Goal: Task Accomplishment & Management: Manage account settings

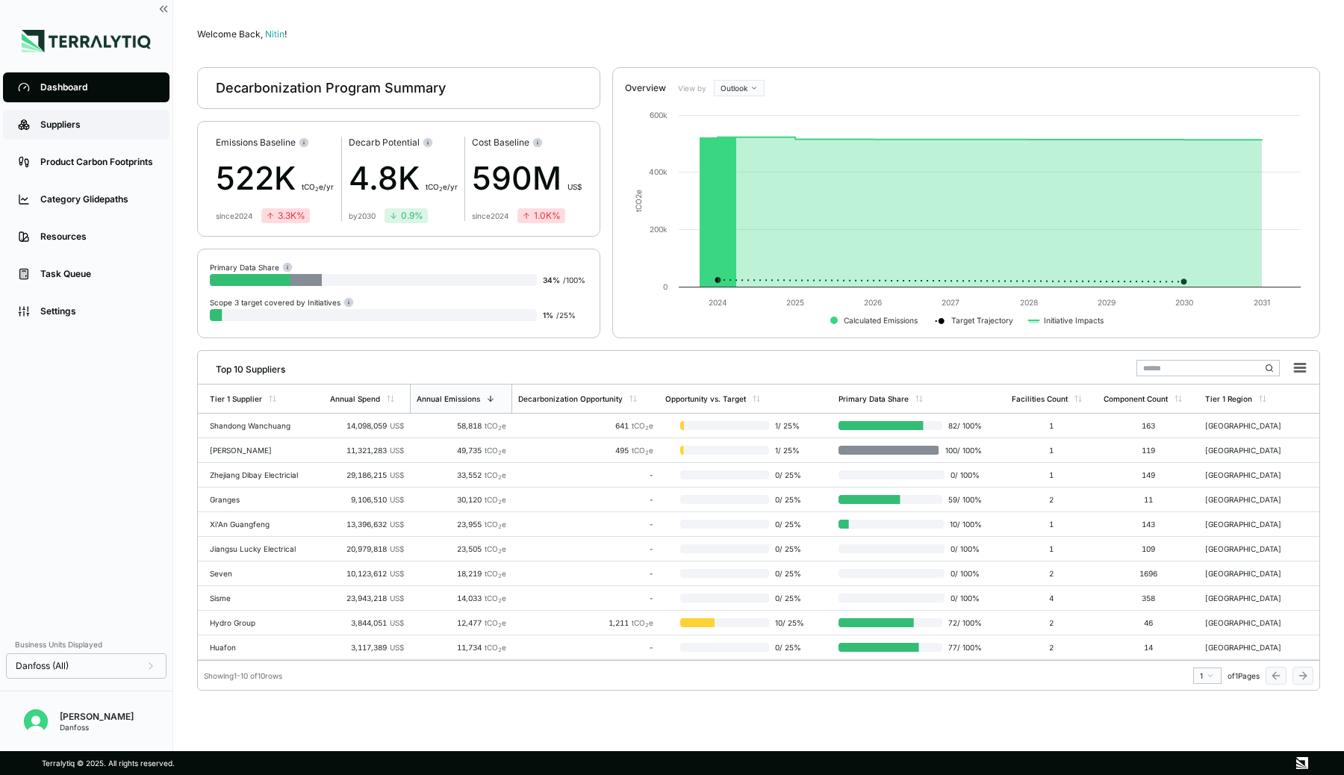
click at [64, 132] on link "Suppliers" at bounding box center [86, 125] width 167 height 30
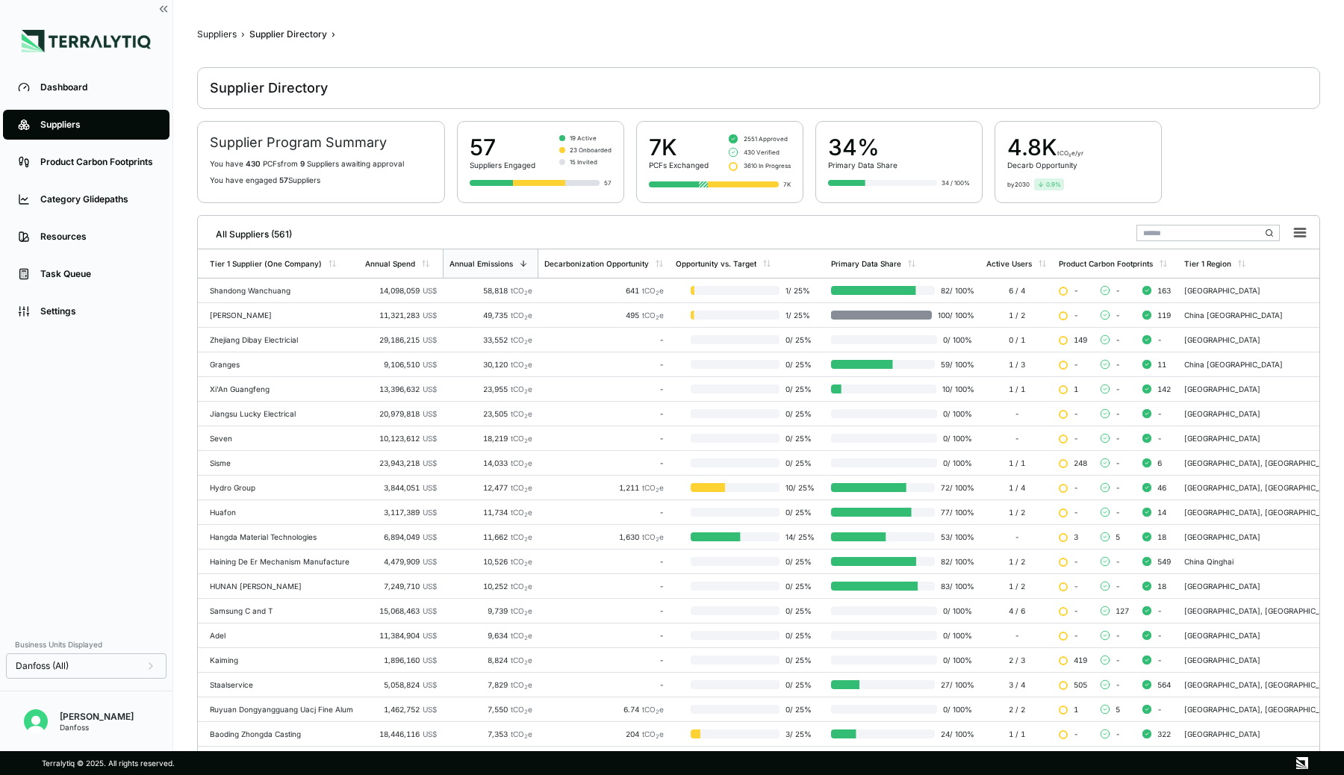
click at [1174, 232] on input "text" at bounding box center [1208, 233] width 143 height 16
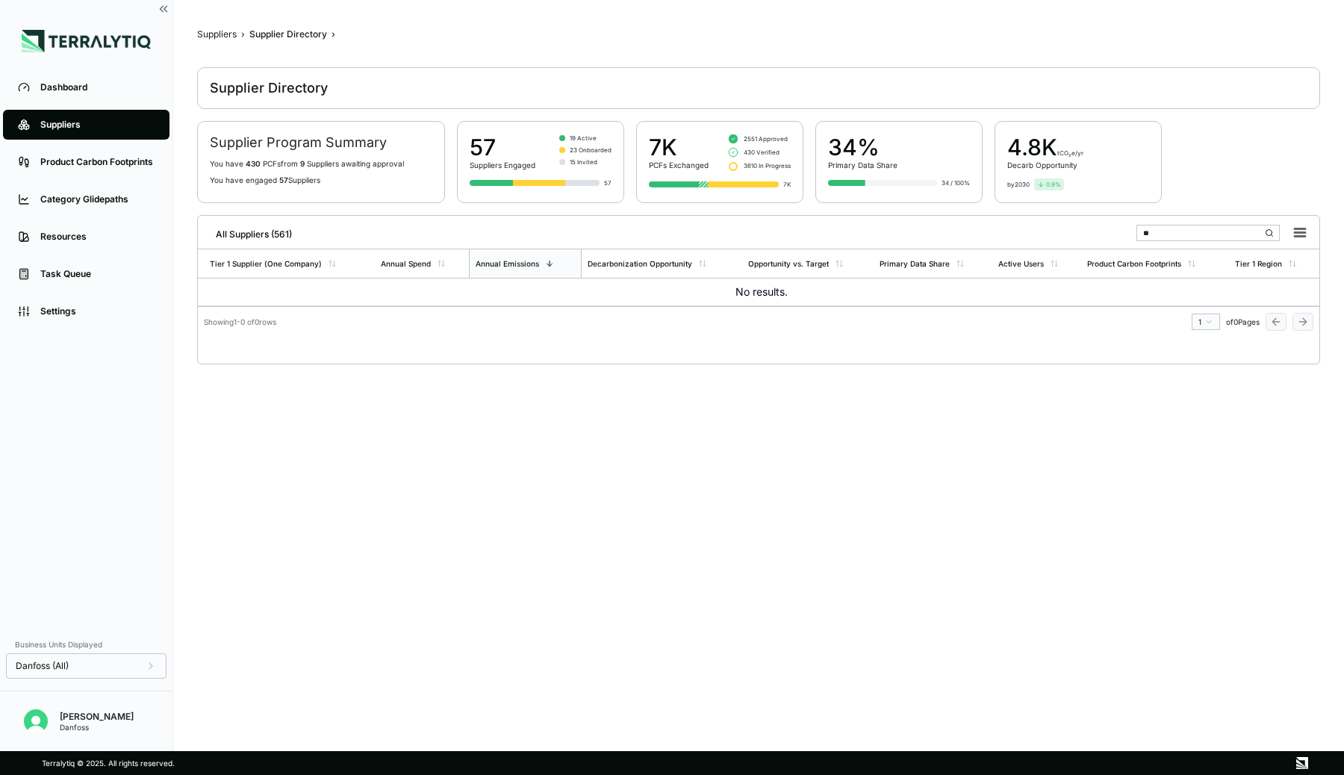
type input "*"
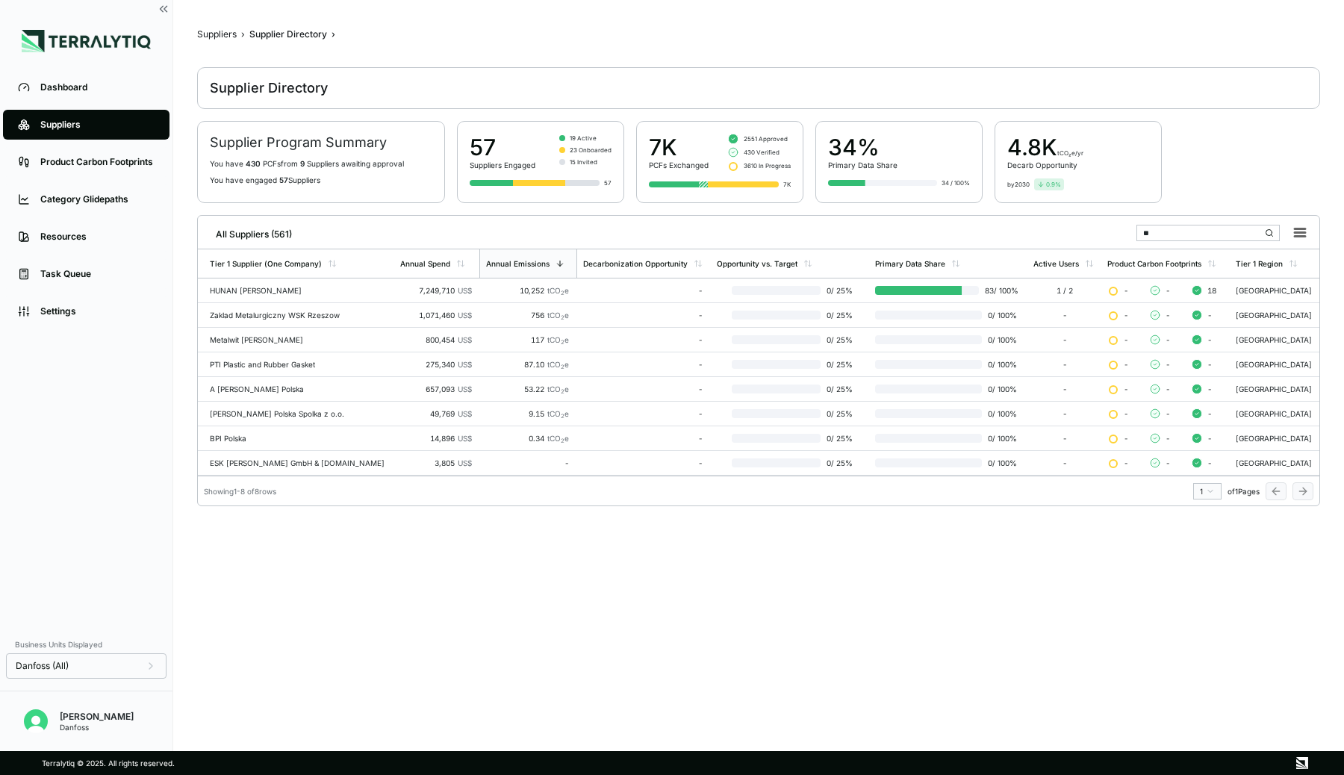
drag, startPoint x: 1165, startPoint y: 232, endPoint x: 1118, endPoint y: 232, distance: 47.1
click at [1118, 232] on div "All Suppliers (561) **" at bounding box center [759, 231] width 1110 height 31
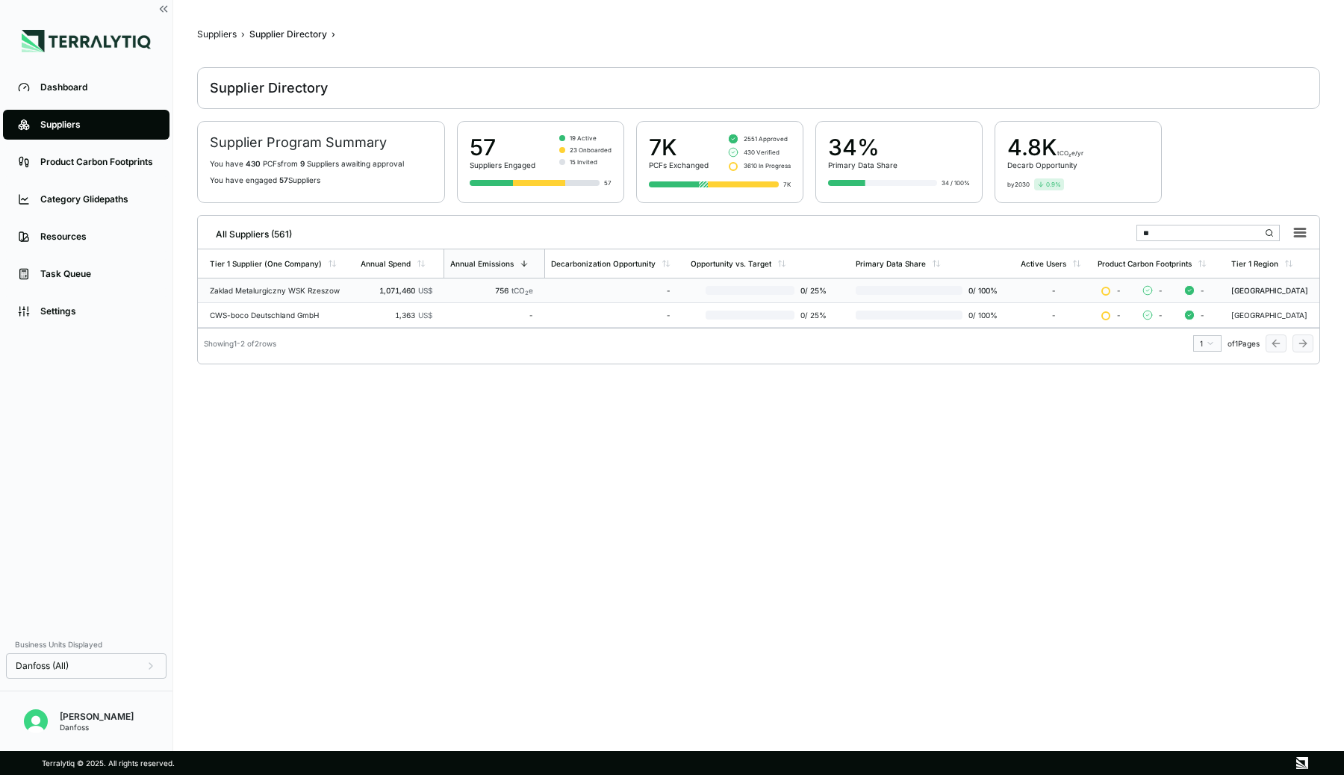
type input "**"
click at [311, 286] on div "Zaklad Metalurgiczny WSK Rzeszow" at bounding box center [279, 290] width 139 height 9
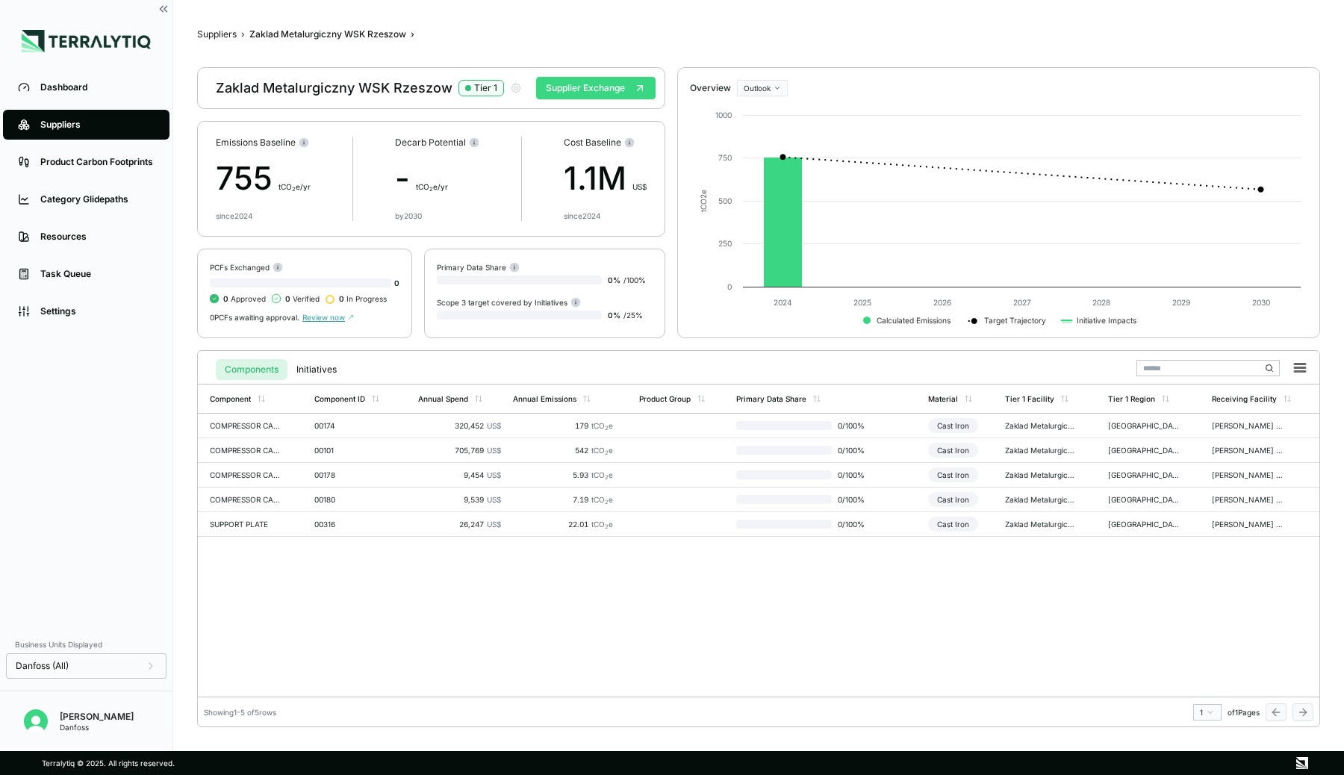
click at [622, 89] on button "Supplier Exchange" at bounding box center [596, 88] width 120 height 22
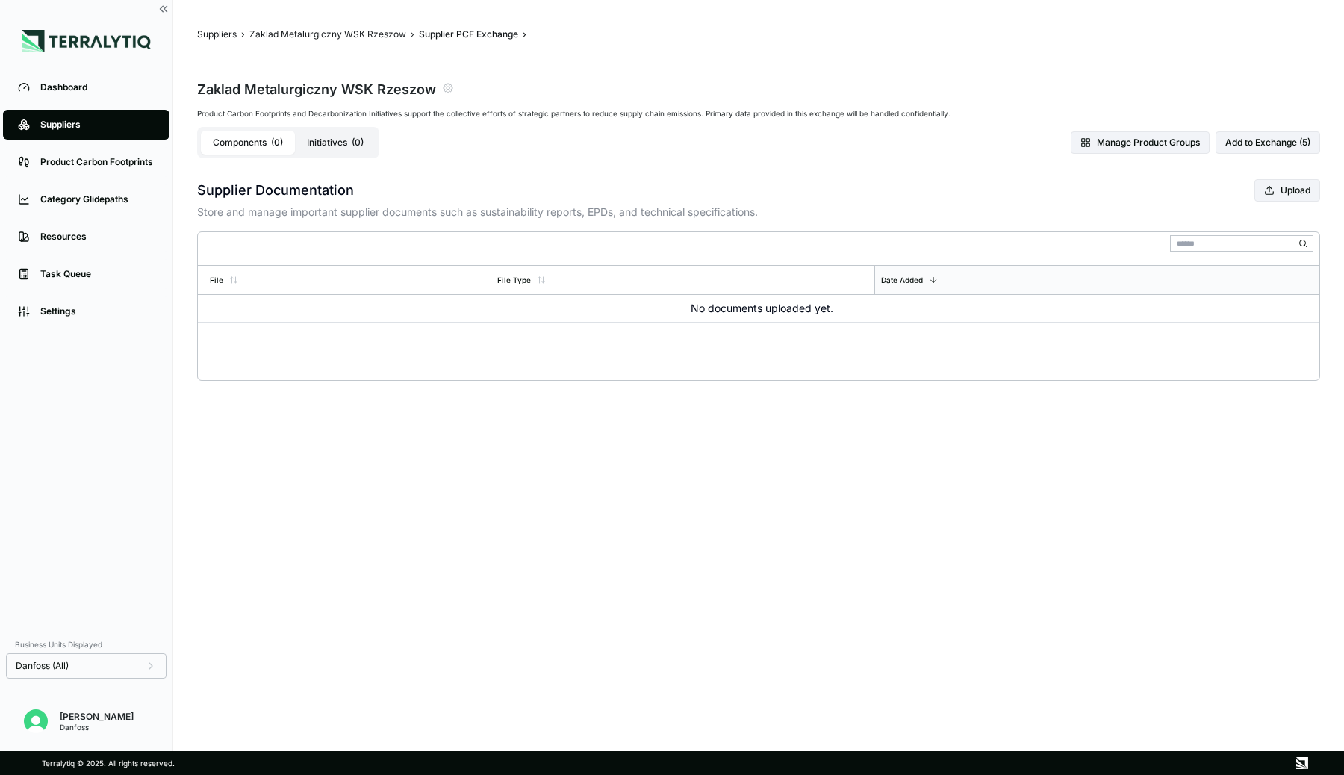
click at [447, 87] on icon "button" at bounding box center [448, 88] width 12 height 12
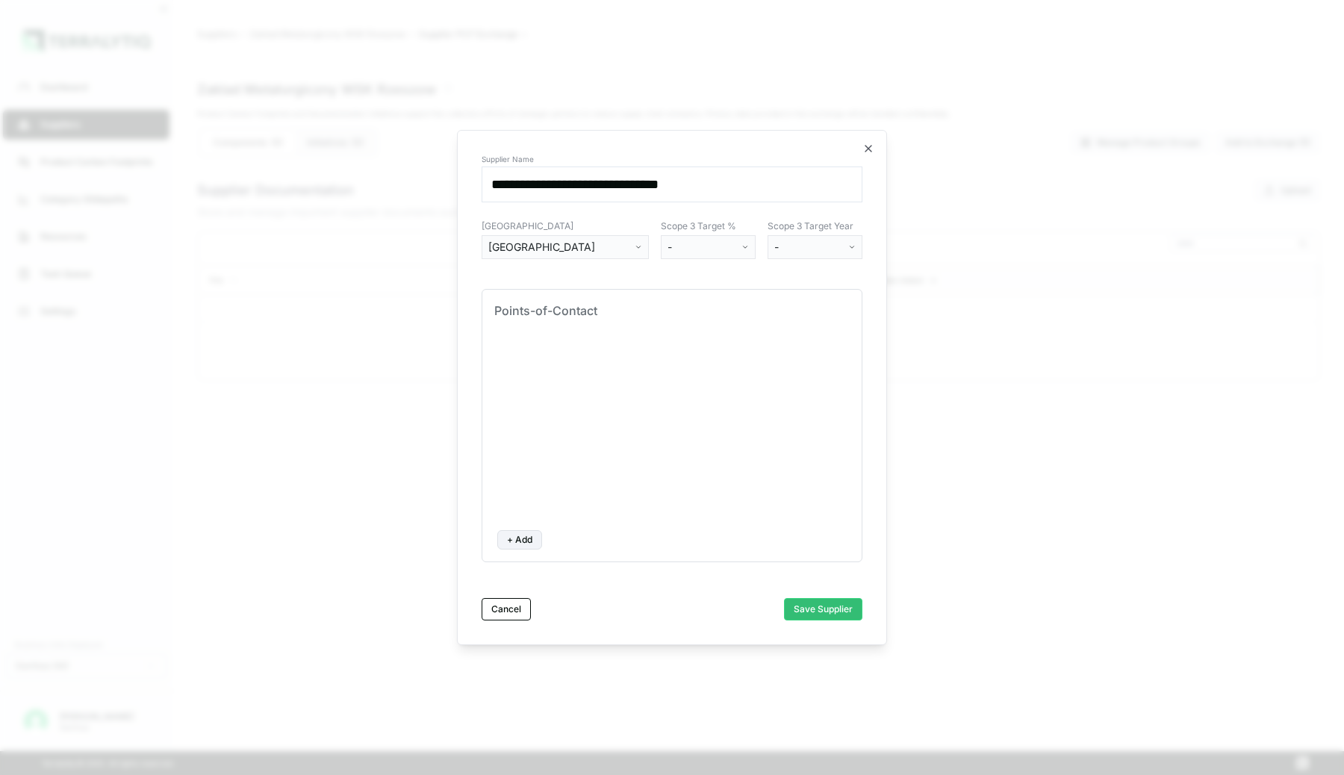
click at [509, 535] on button "+ Add" at bounding box center [519, 539] width 45 height 19
click at [522, 357] on input at bounding box center [560, 360] width 120 height 21
type input "*****"
click at [716, 353] on input at bounding box center [721, 360] width 191 height 21
type input "**********"
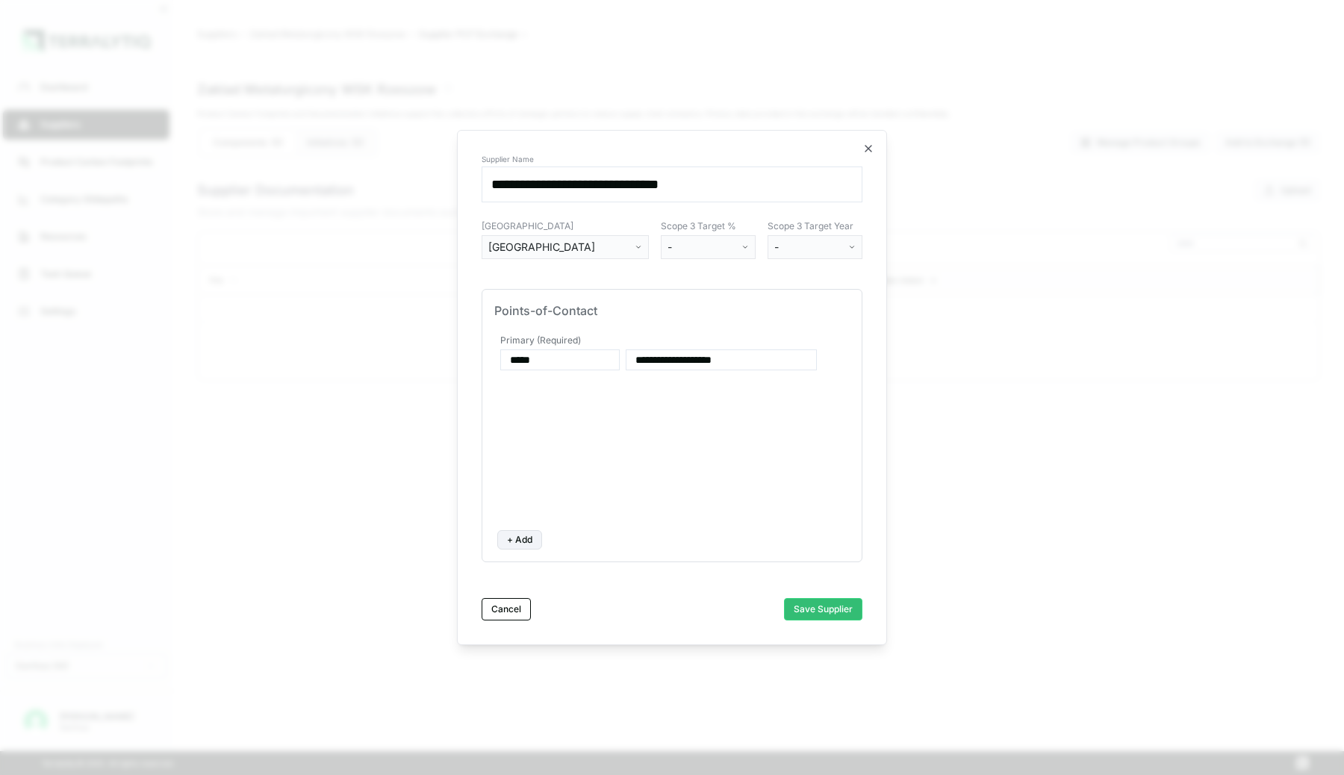
click at [754, 397] on div "**********" at bounding box center [672, 425] width 356 height 187
click at [833, 614] on button "Save Supplier" at bounding box center [823, 609] width 78 height 22
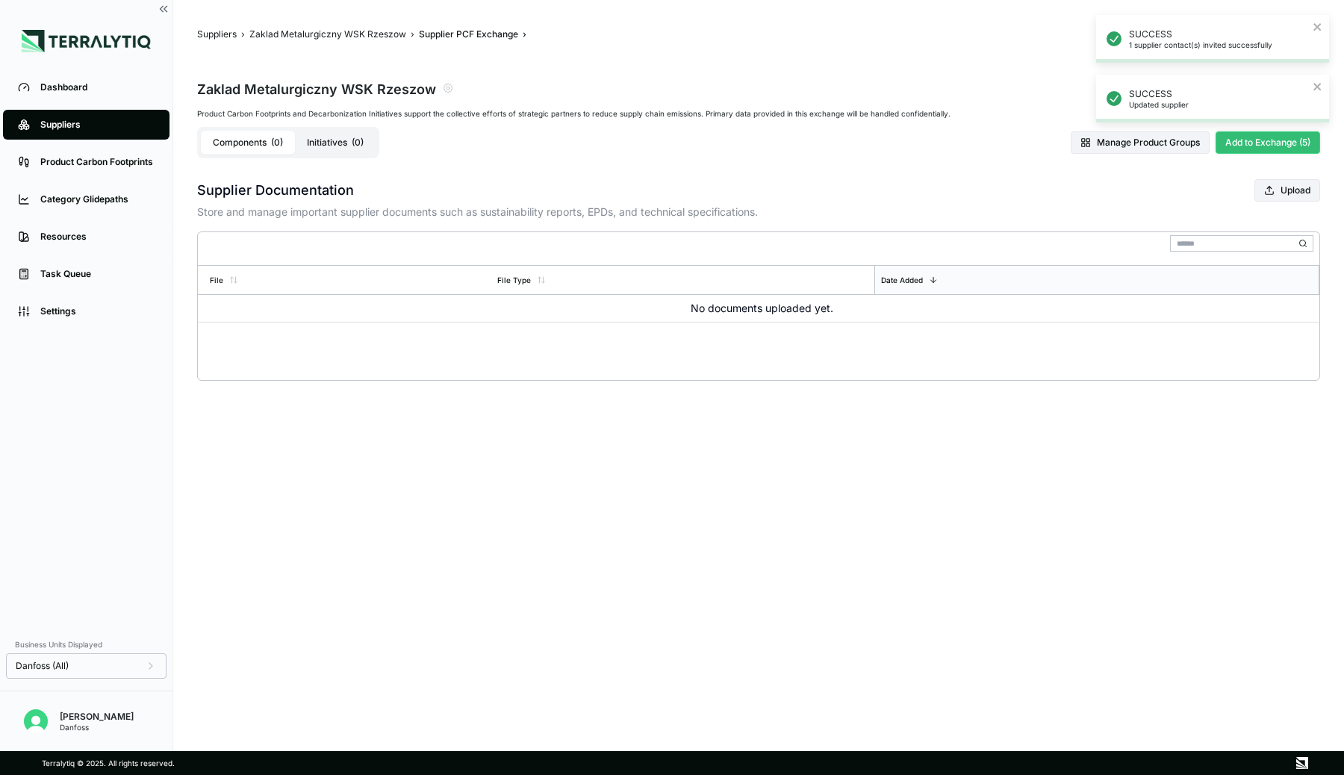
click at [1259, 141] on button "Add to Exchange (5)" at bounding box center [1268, 142] width 105 height 22
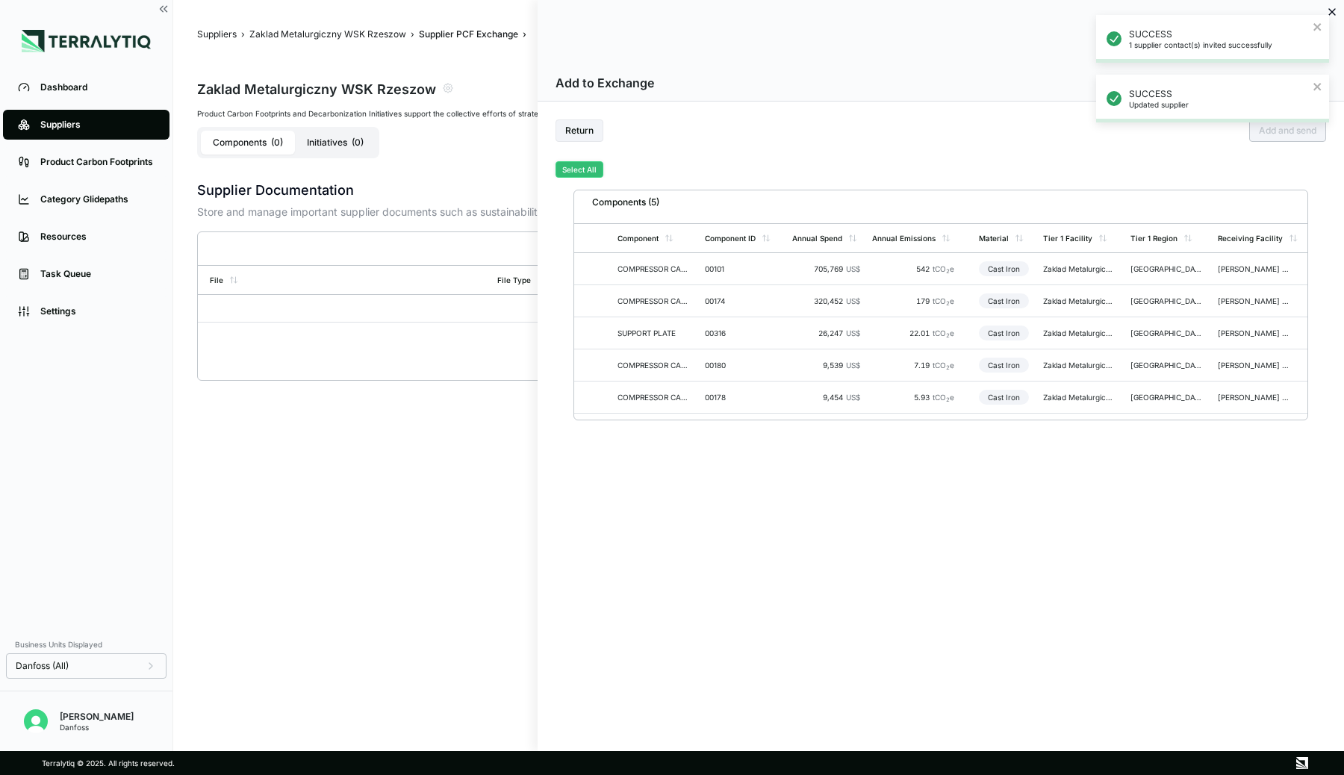
click at [576, 170] on button "Select All" at bounding box center [580, 169] width 48 height 16
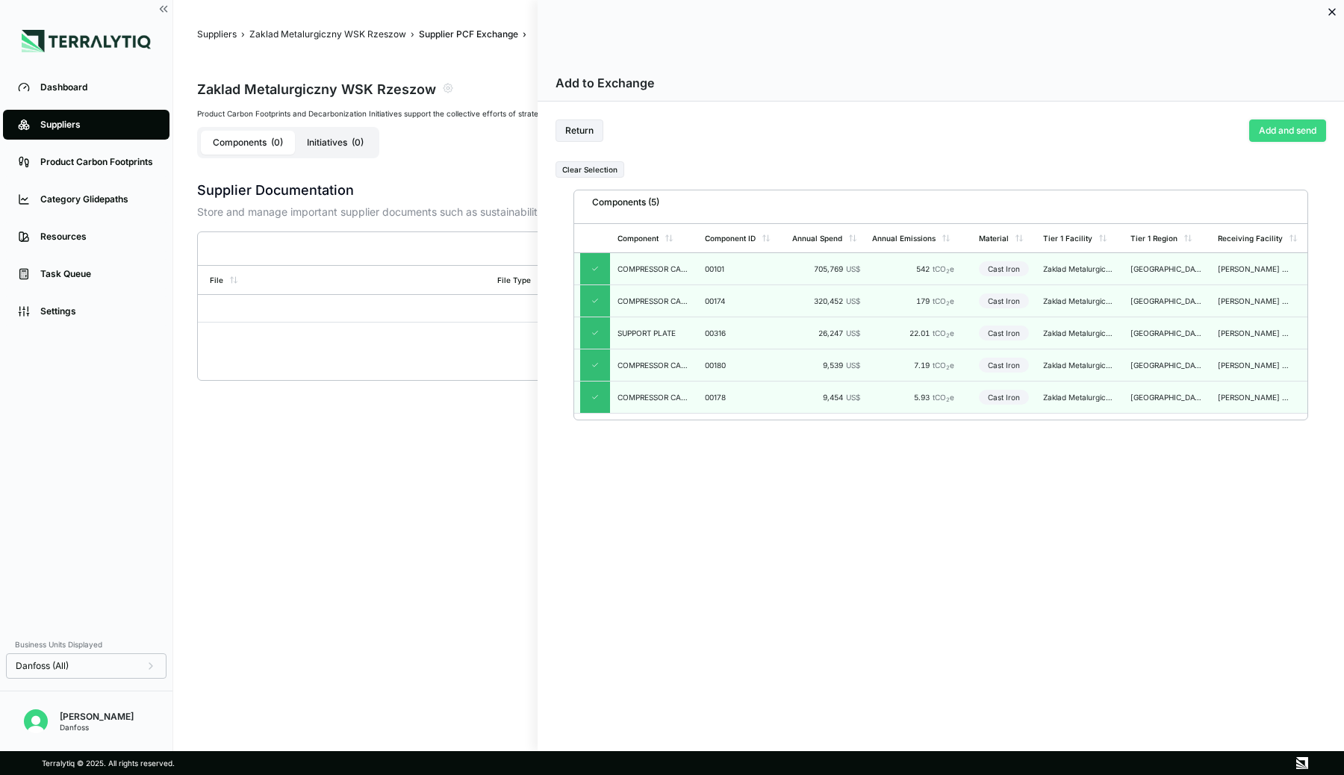
click at [1276, 127] on button "Add and send" at bounding box center [1288, 131] width 77 height 22
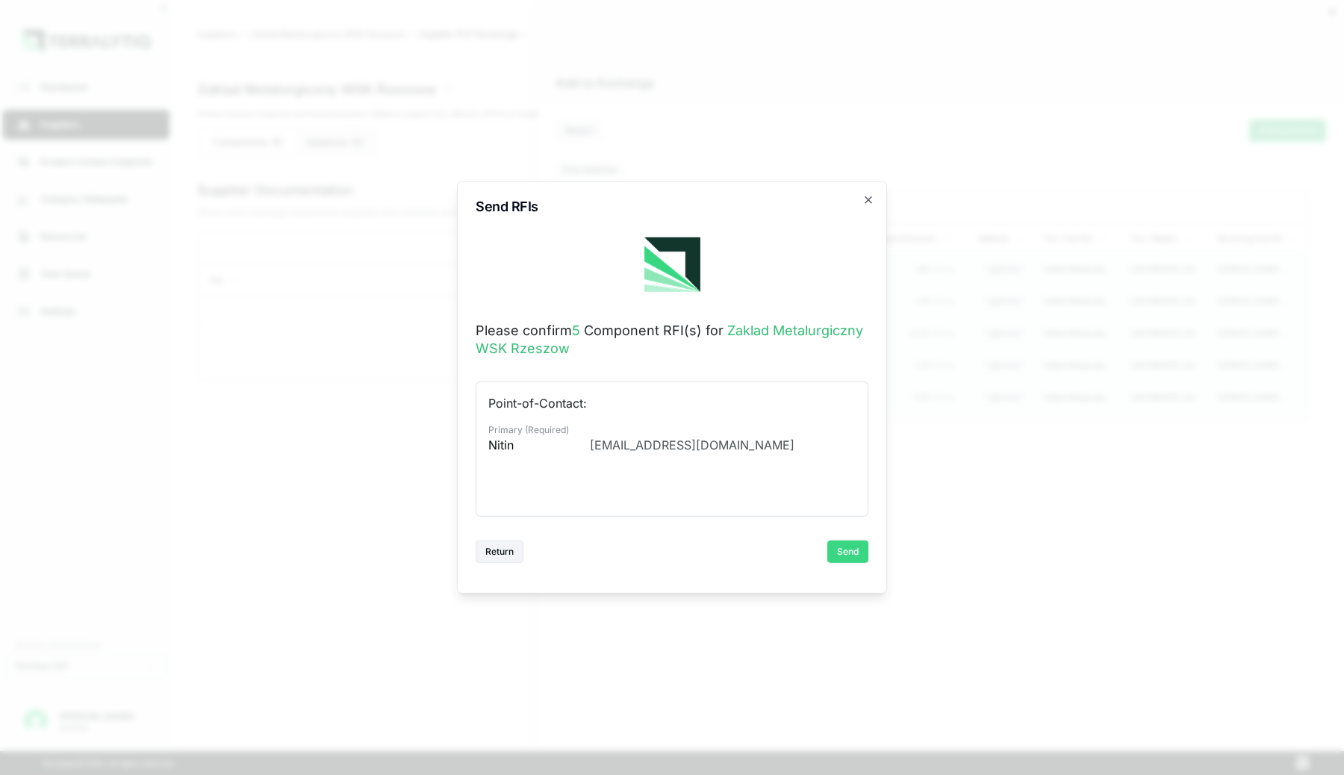
click at [854, 548] on button "Send" at bounding box center [848, 552] width 41 height 22
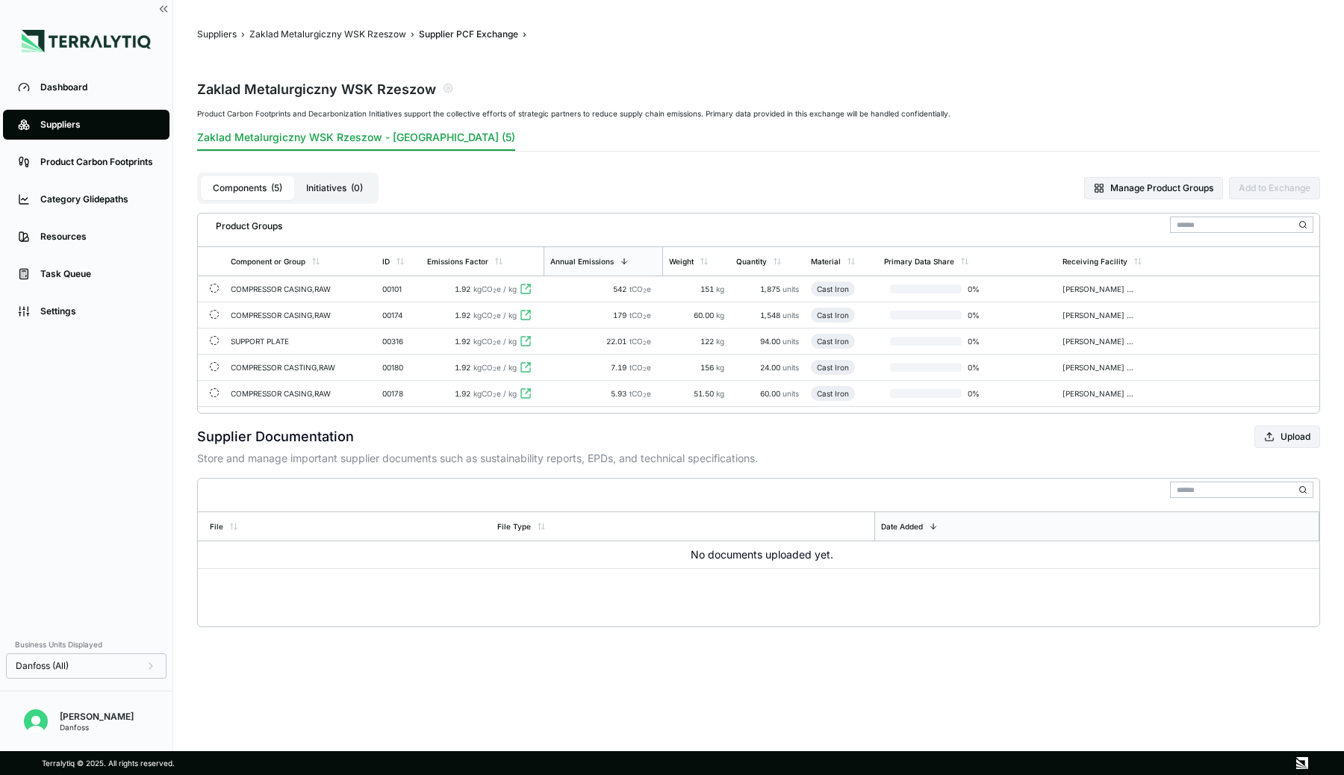
click at [713, 288] on span "151" at bounding box center [709, 289] width 16 height 9
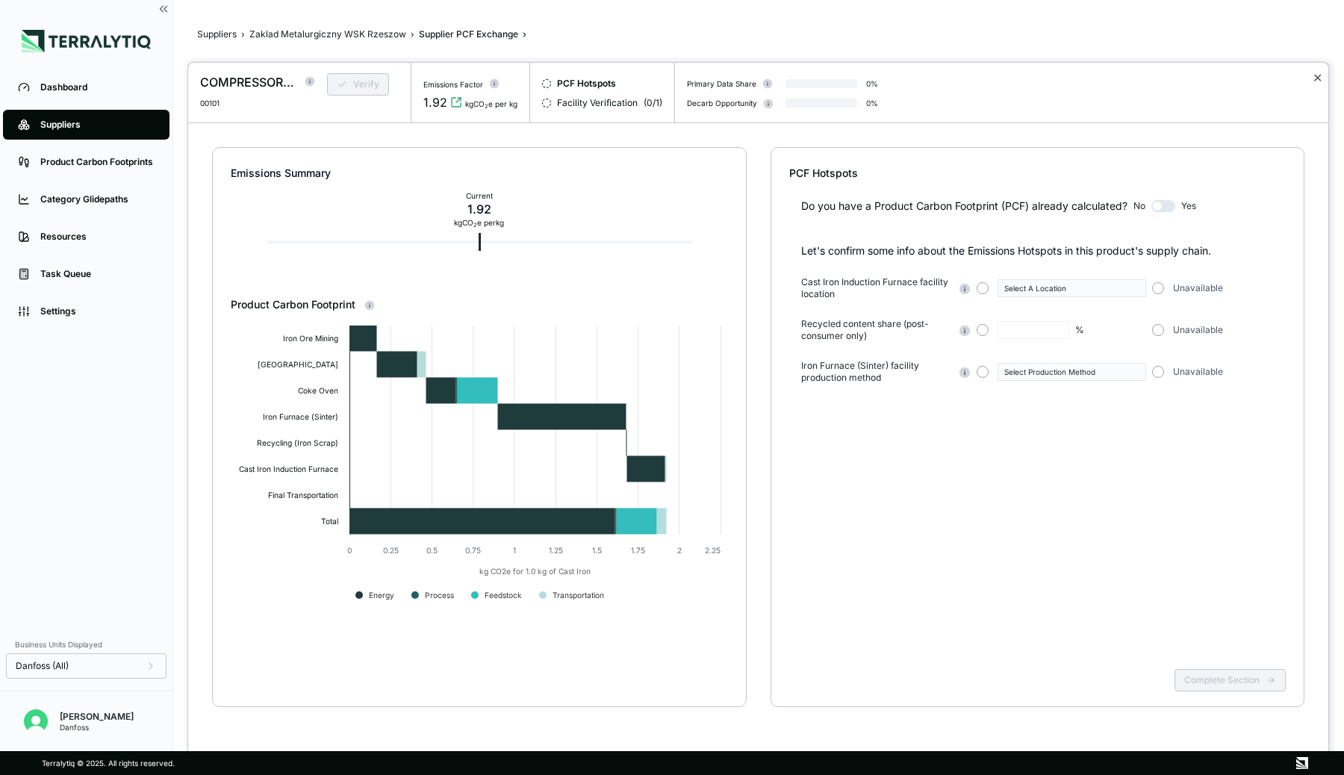
click at [1315, 76] on button "✕" at bounding box center [1318, 78] width 10 height 18
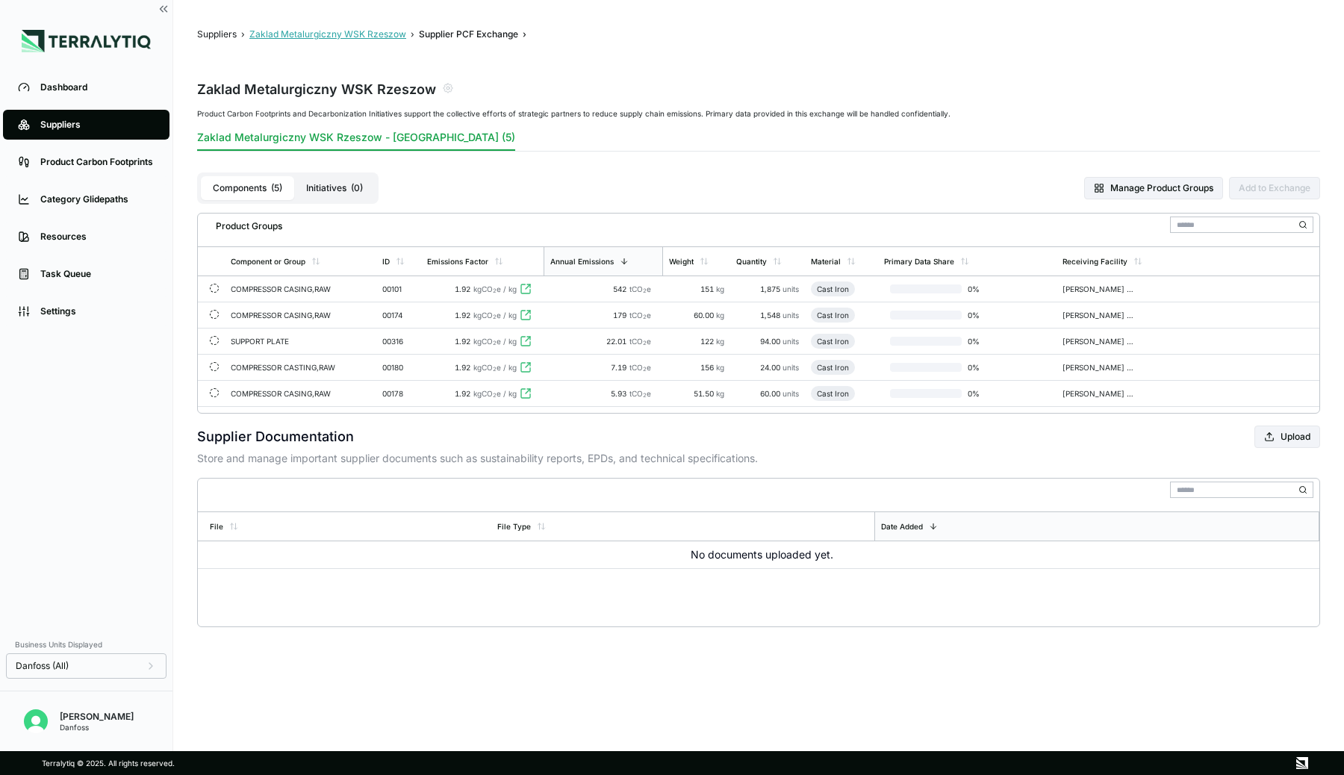
click at [397, 34] on button "Zaklad Metalurgiczny WSK Rzeszow" at bounding box center [327, 34] width 157 height 12
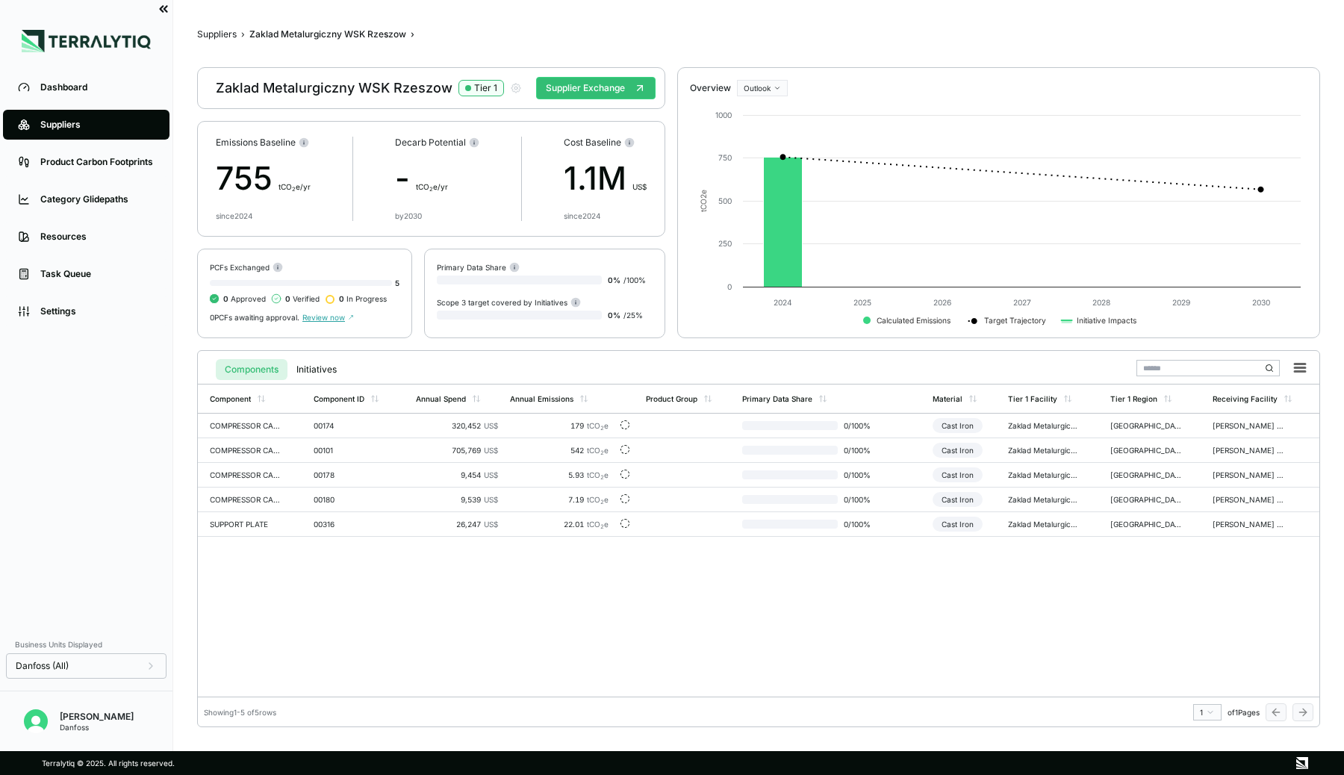
click at [167, 13] on icon at bounding box center [163, 8] width 13 height 13
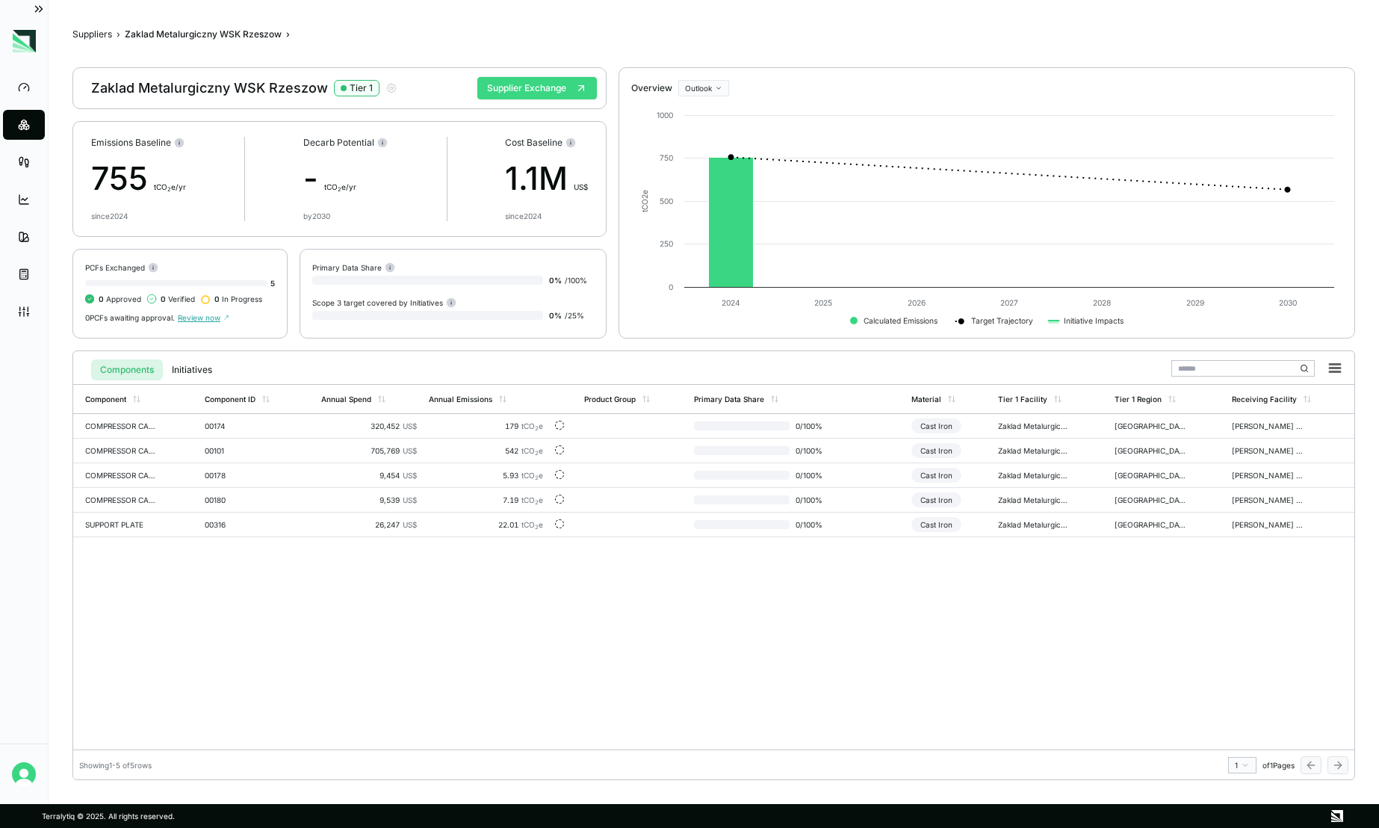
click at [549, 92] on button "Supplier Exchange" at bounding box center [537, 88] width 120 height 22
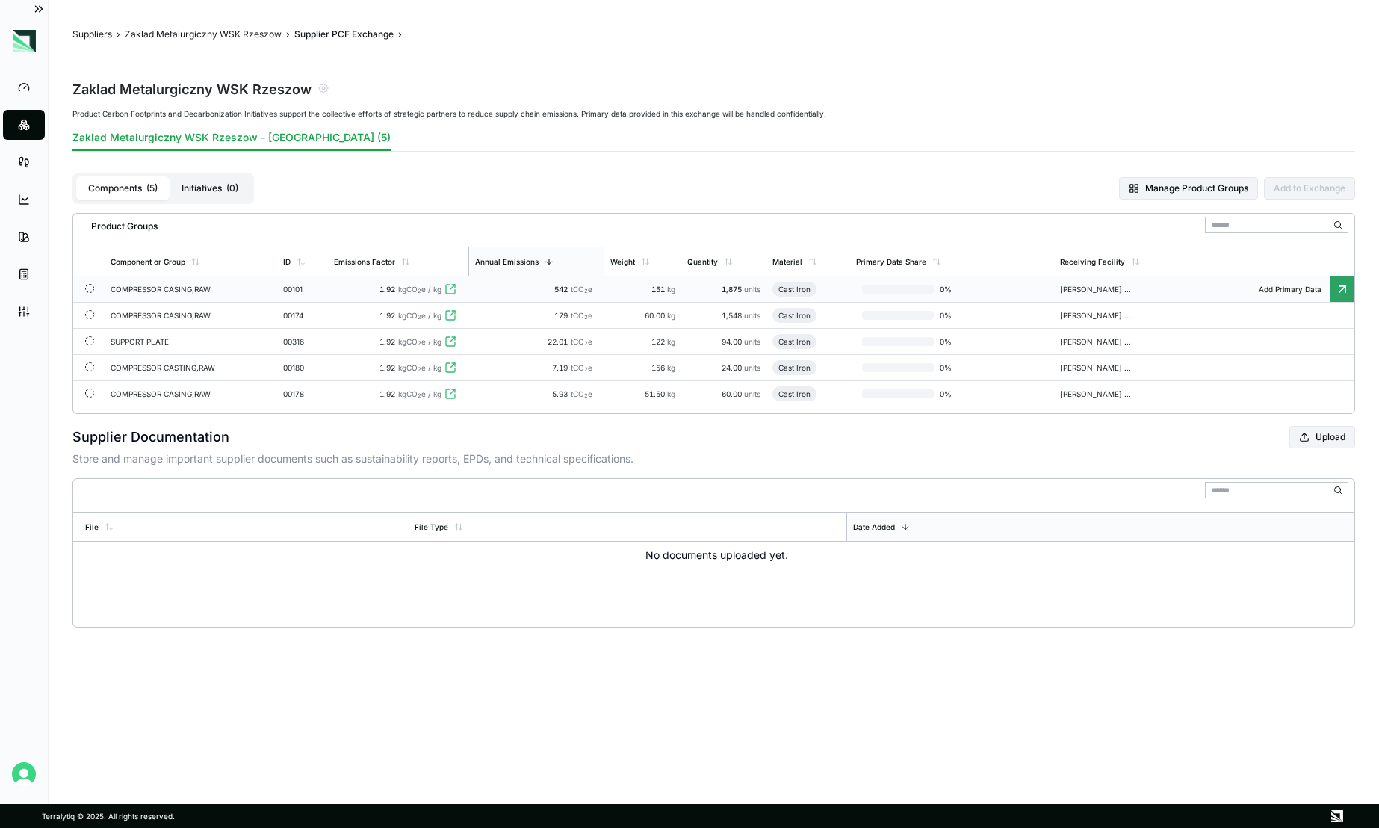
click at [244, 288] on td "COMPRESSOR CASING,RAW" at bounding box center [191, 289] width 173 height 26
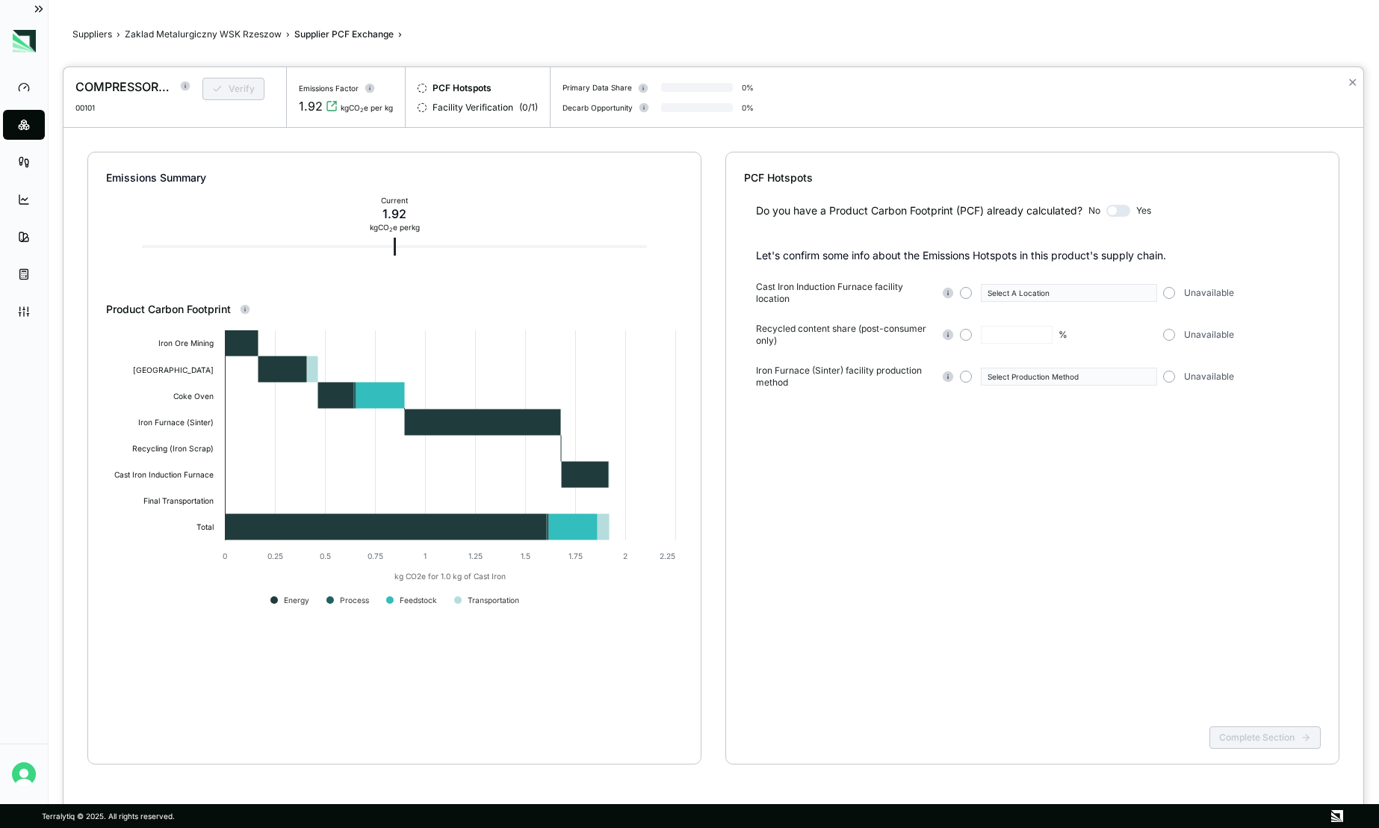
click at [1114, 213] on button "button" at bounding box center [1118, 211] width 24 height 12
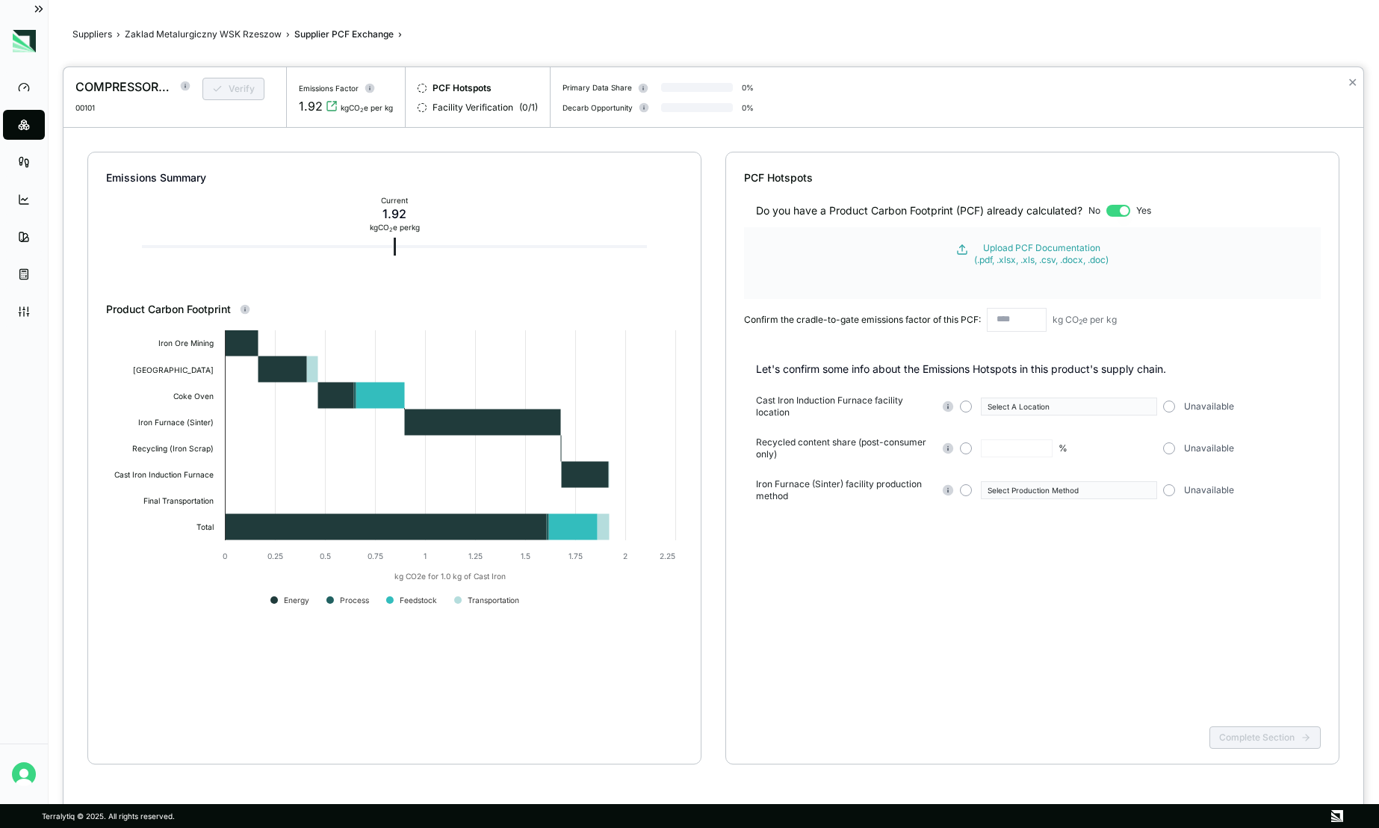
click at [1123, 213] on button "button" at bounding box center [1118, 211] width 24 height 12
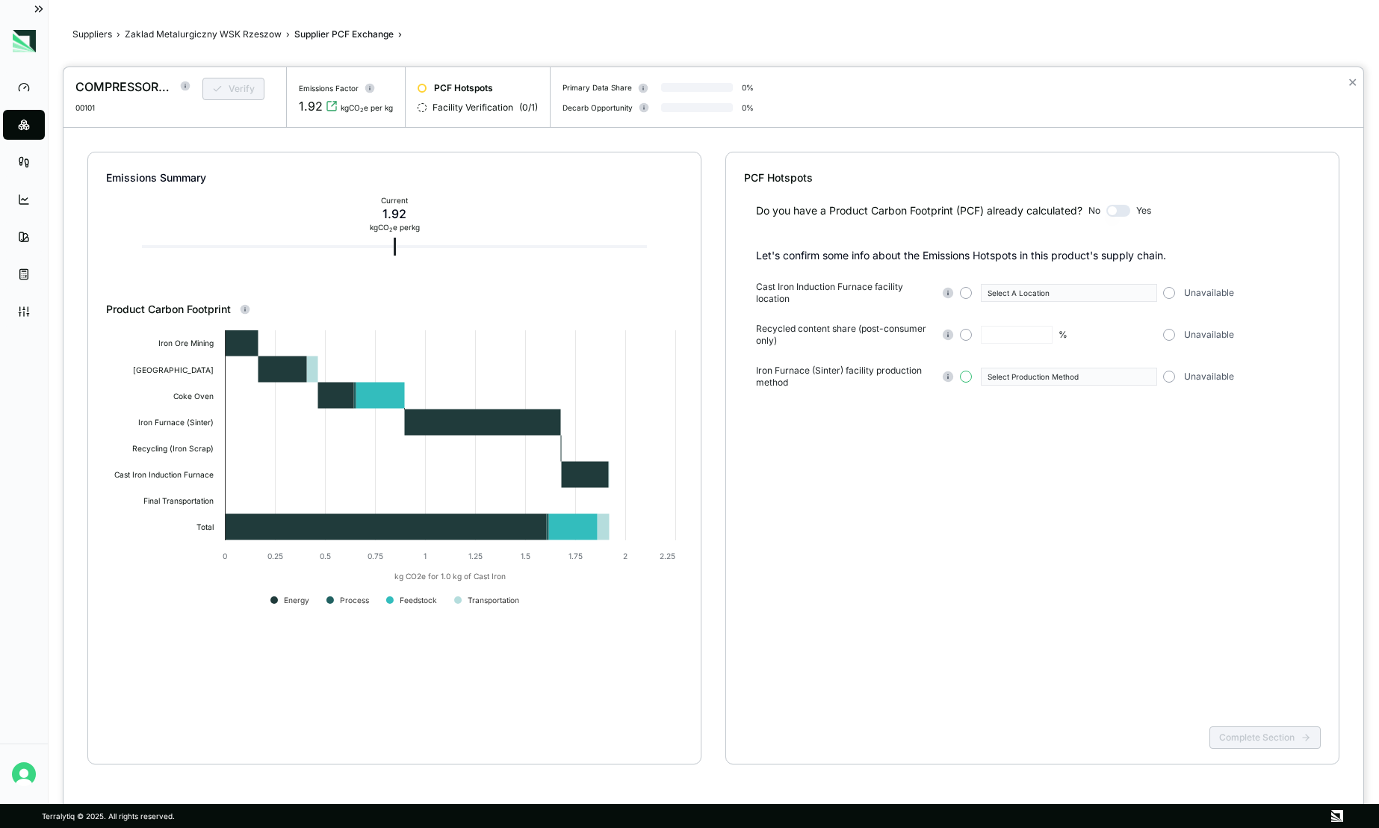
click at [966, 378] on button "button" at bounding box center [966, 376] width 12 height 12
click at [1019, 379] on div "Select Production Method" at bounding box center [1063, 376] width 153 height 9
click at [1019, 379] on div "-" at bounding box center [1063, 376] width 153 height 9
click at [1055, 373] on div "Select Production Method" at bounding box center [1063, 376] width 153 height 9
click at [1023, 386] on div "Conventional" at bounding box center [1069, 393] width 176 height 14
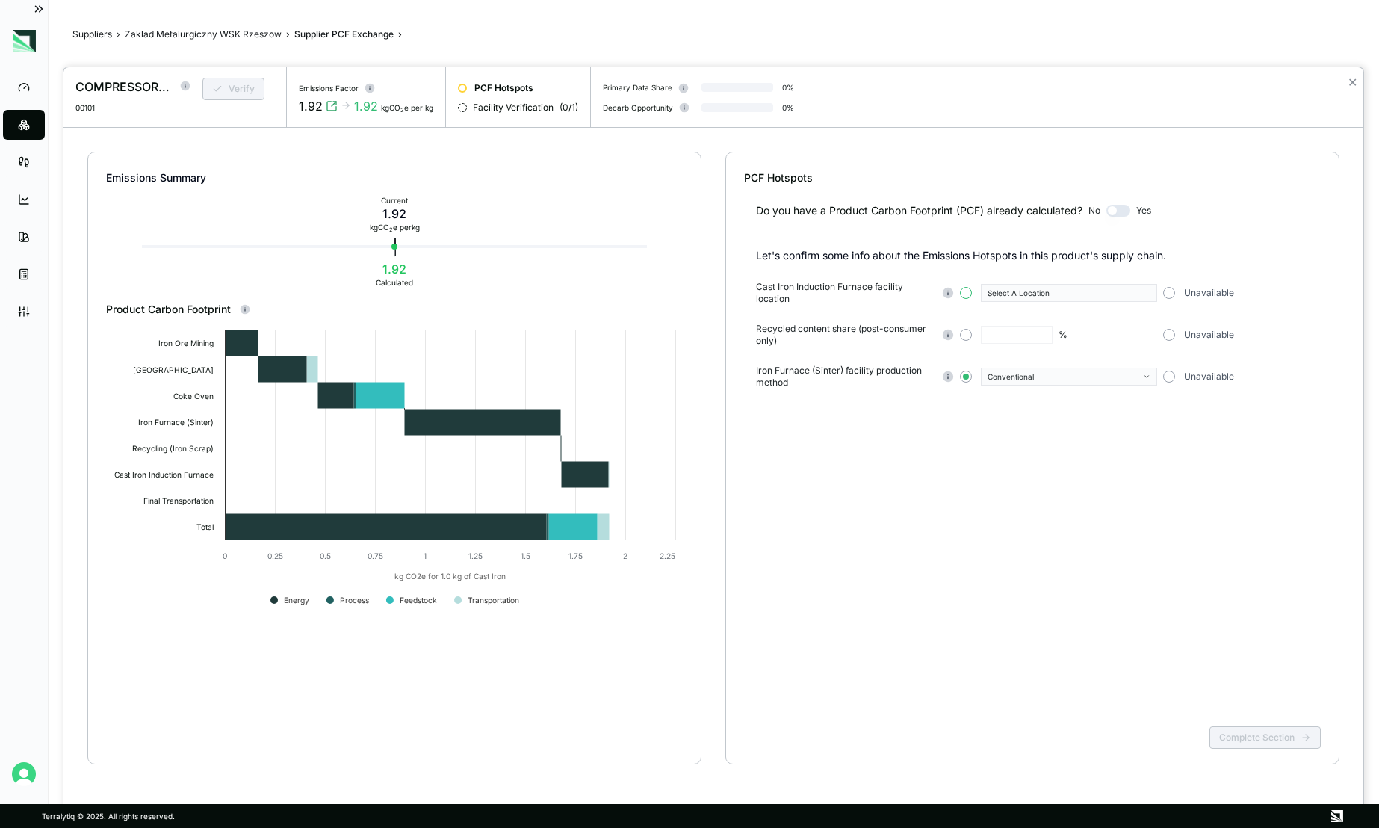
click at [969, 292] on button "button" at bounding box center [966, 293] width 12 height 12
click at [1042, 296] on div "Select A Location" at bounding box center [1063, 292] width 153 height 9
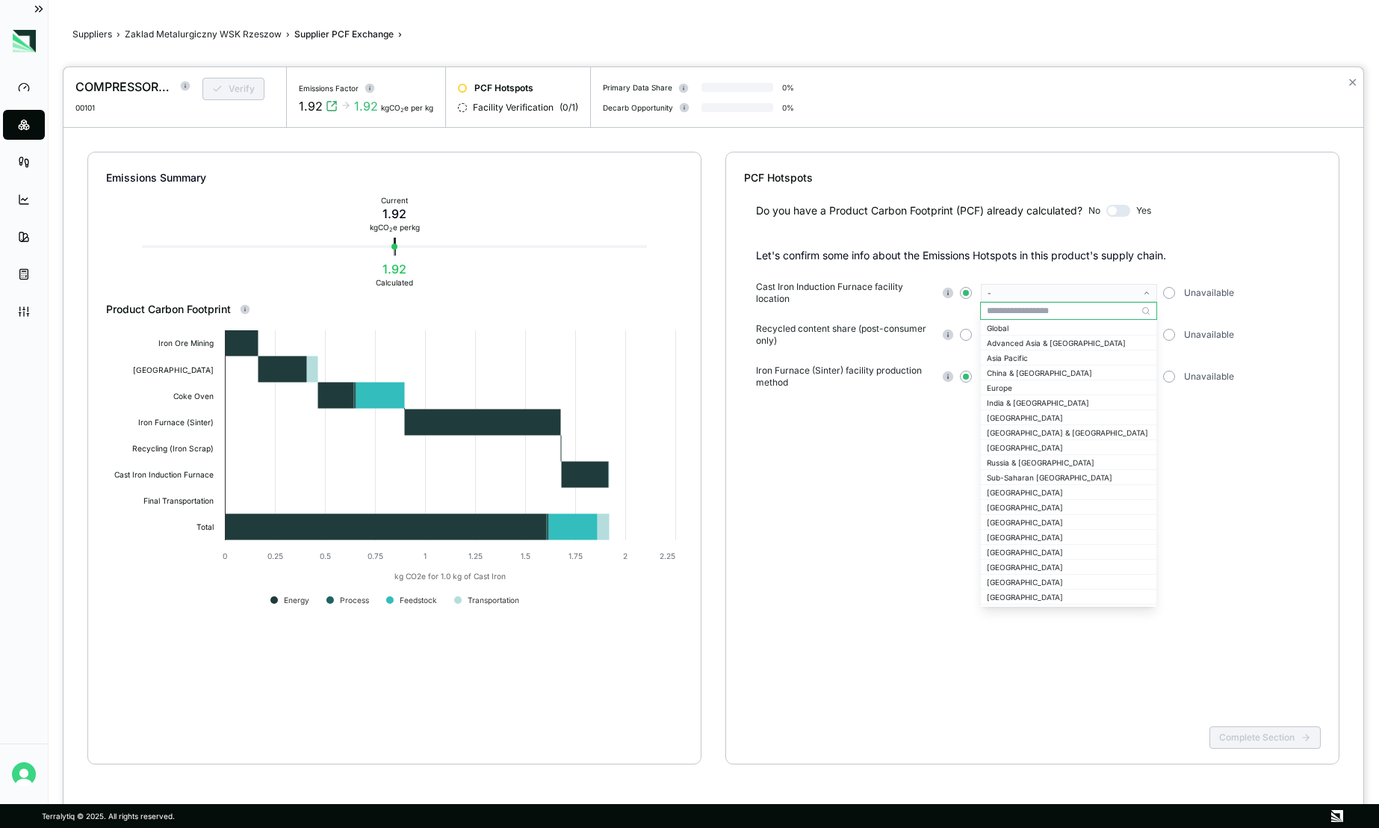
click at [1025, 310] on input "text" at bounding box center [1069, 311] width 176 height 18
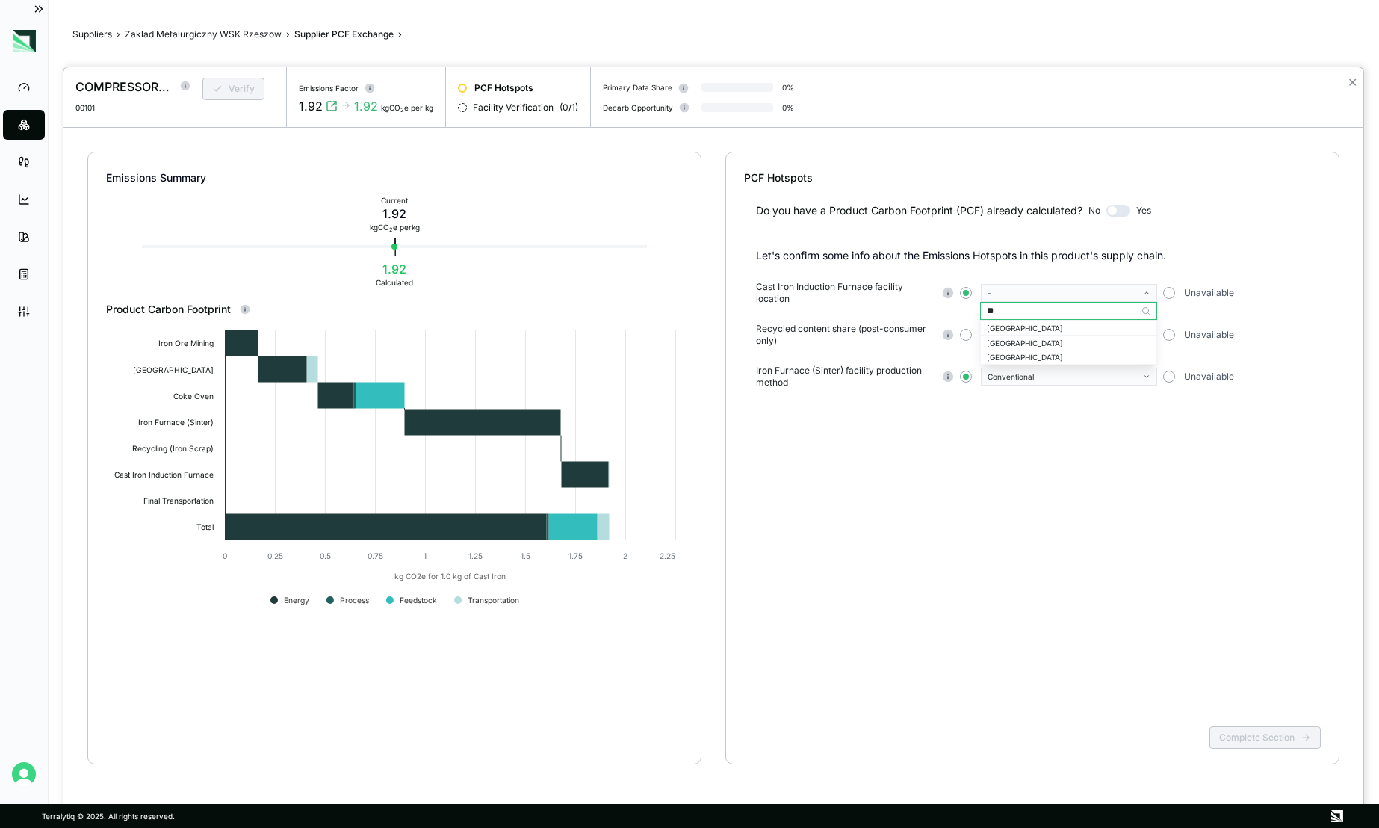
type input "***"
click at [1019, 323] on div "[GEOGRAPHIC_DATA]" at bounding box center [1069, 327] width 164 height 9
click at [1170, 338] on button "button" at bounding box center [1169, 335] width 12 height 12
click at [966, 334] on button "button" at bounding box center [966, 335] width 12 height 12
click at [1170, 336] on button "button" at bounding box center [1169, 335] width 12 height 12
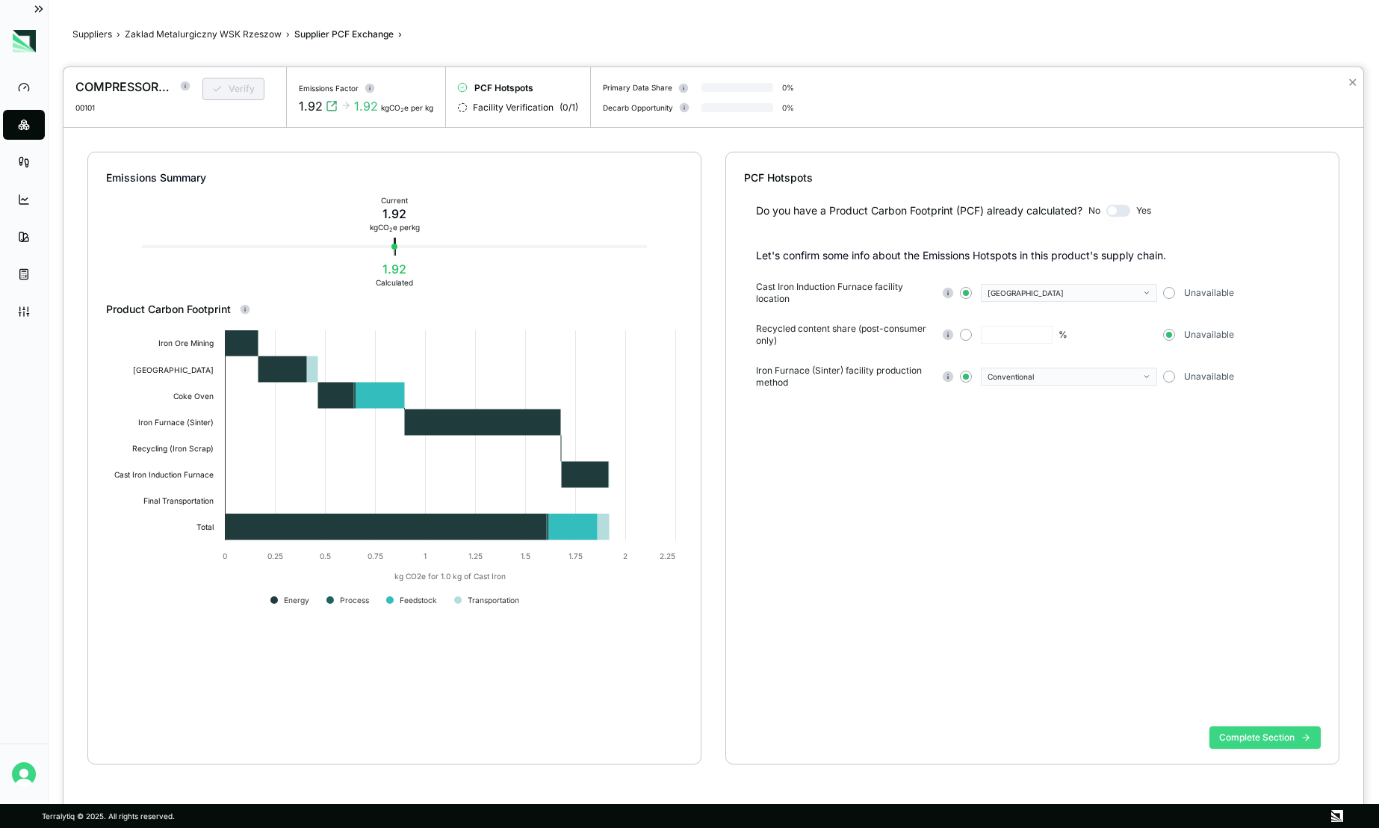
click at [1246, 746] on button "Complete Section" at bounding box center [1264, 737] width 111 height 22
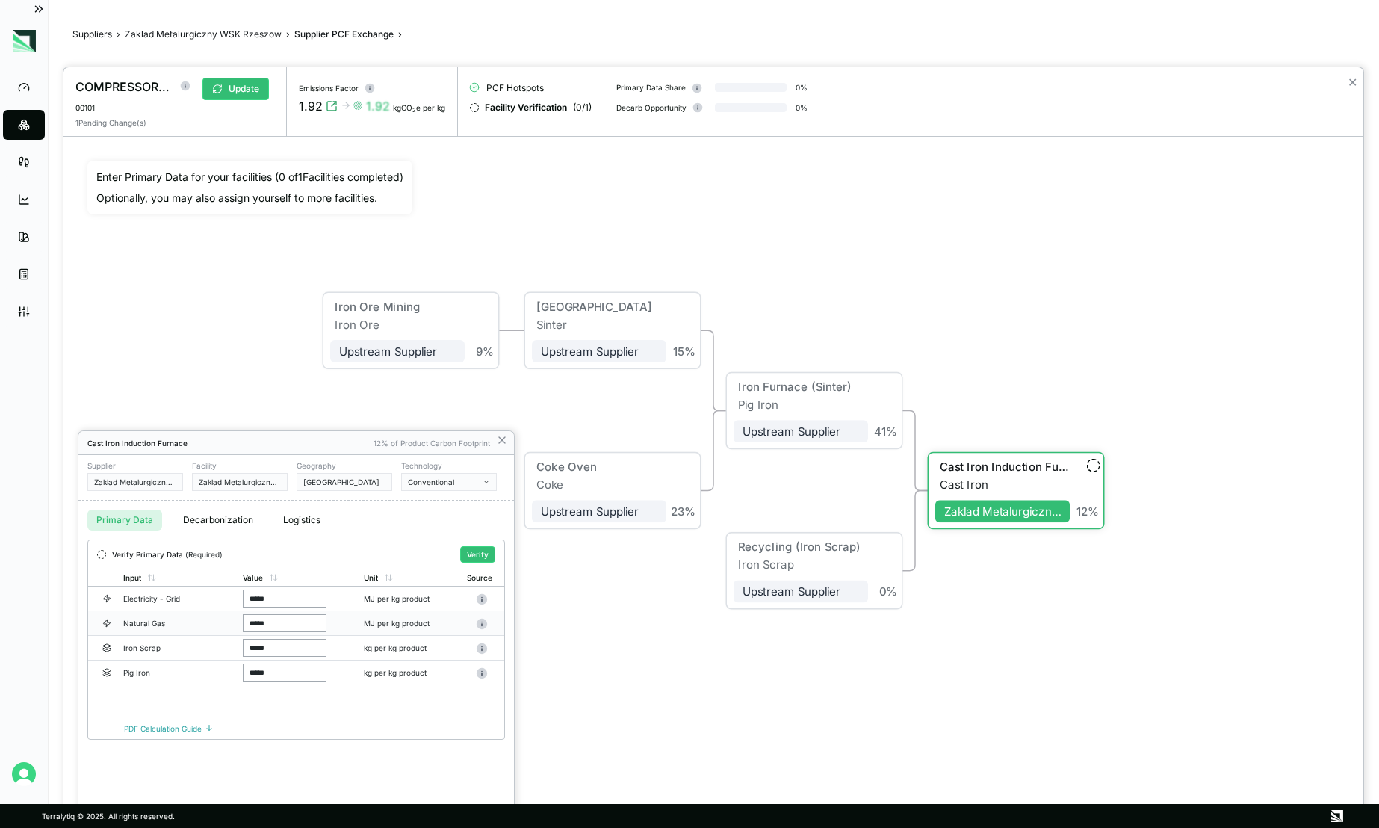
drag, startPoint x: 295, startPoint y: 623, endPoint x: 238, endPoint y: 622, distance: 56.8
click at [238, 622] on td "*****" at bounding box center [297, 623] width 121 height 25
click at [278, 710] on div "Input Value Unit Source Electricity - Grid ***** MJ per kg product Natural Gas …" at bounding box center [296, 642] width 416 height 149
drag, startPoint x: 295, startPoint y: 599, endPoint x: 235, endPoint y: 600, distance: 59.8
click at [237, 600] on td "*****" at bounding box center [298, 598] width 122 height 25
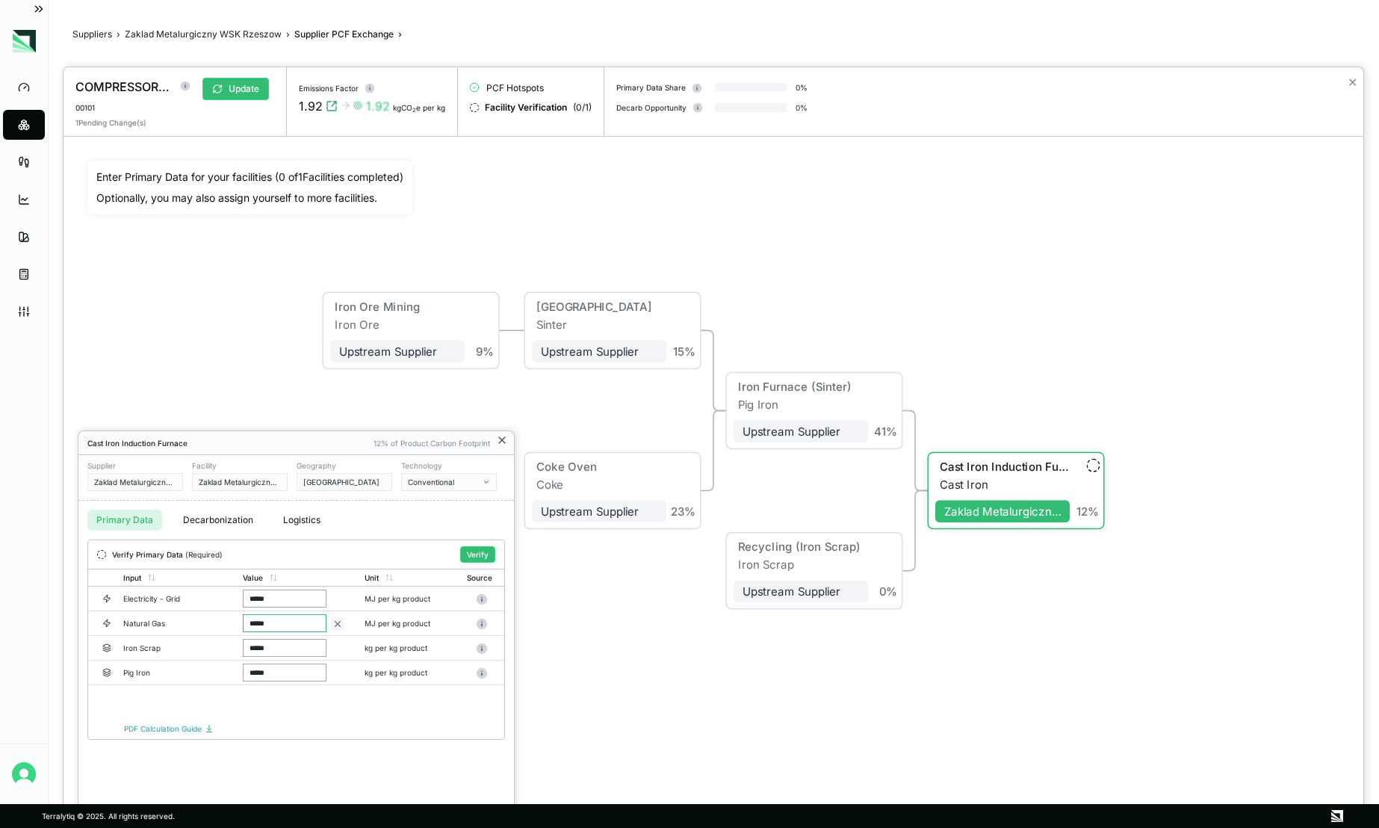
click at [503, 441] on icon at bounding box center [502, 440] width 6 height 6
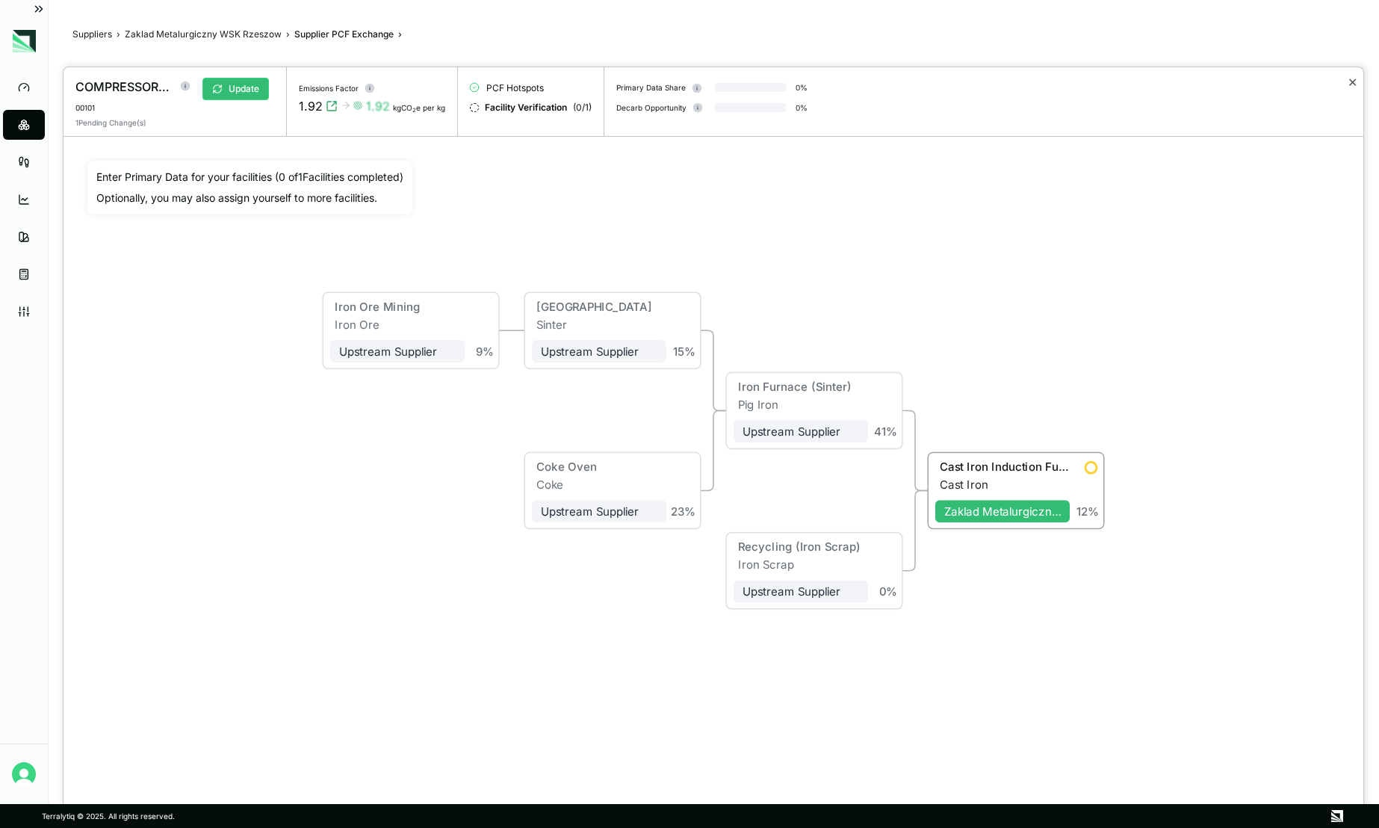
click at [1344, 80] on button "✕" at bounding box center [1352, 82] width 10 height 18
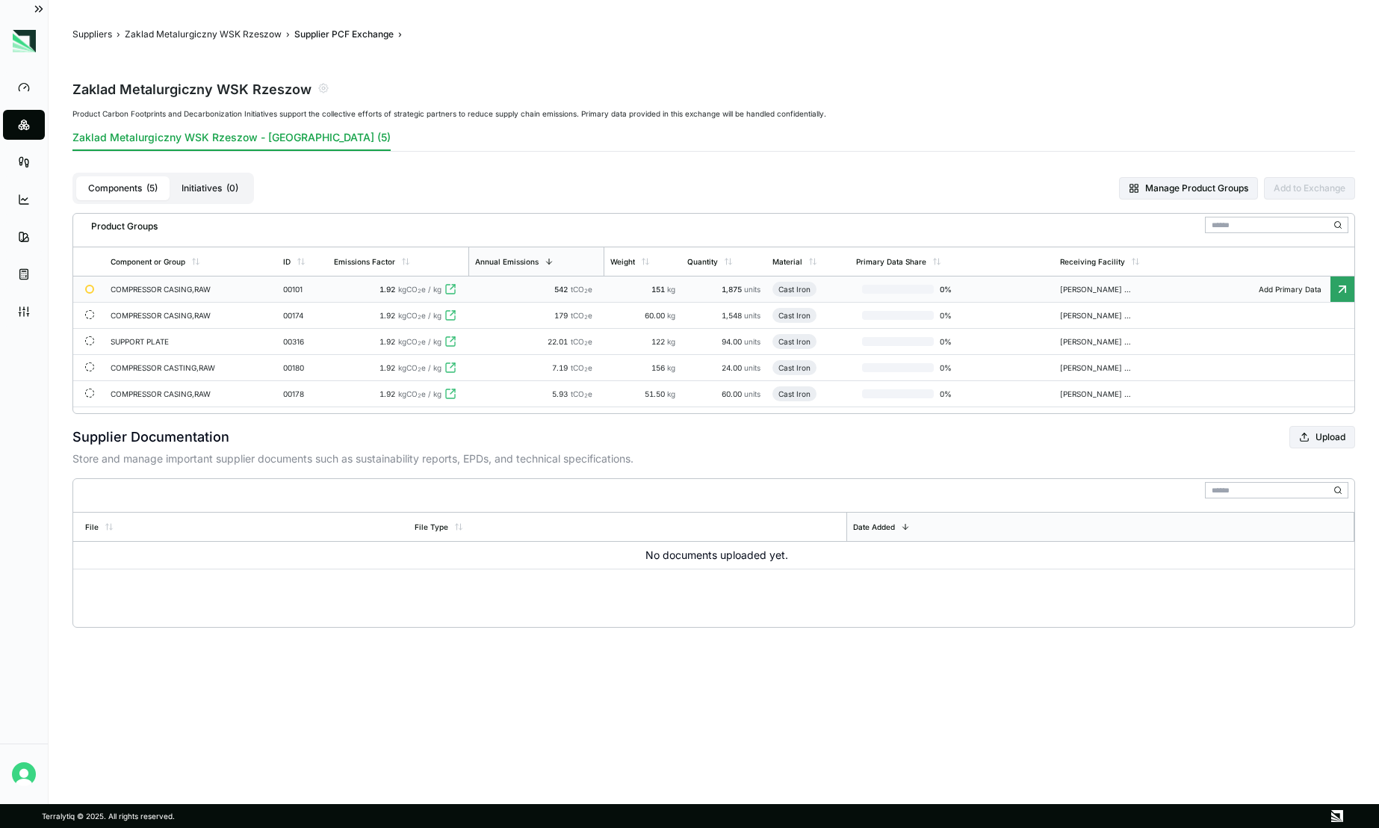
click at [188, 285] on div "COMPRESSOR CASING,RAW" at bounding box center [165, 289] width 108 height 9
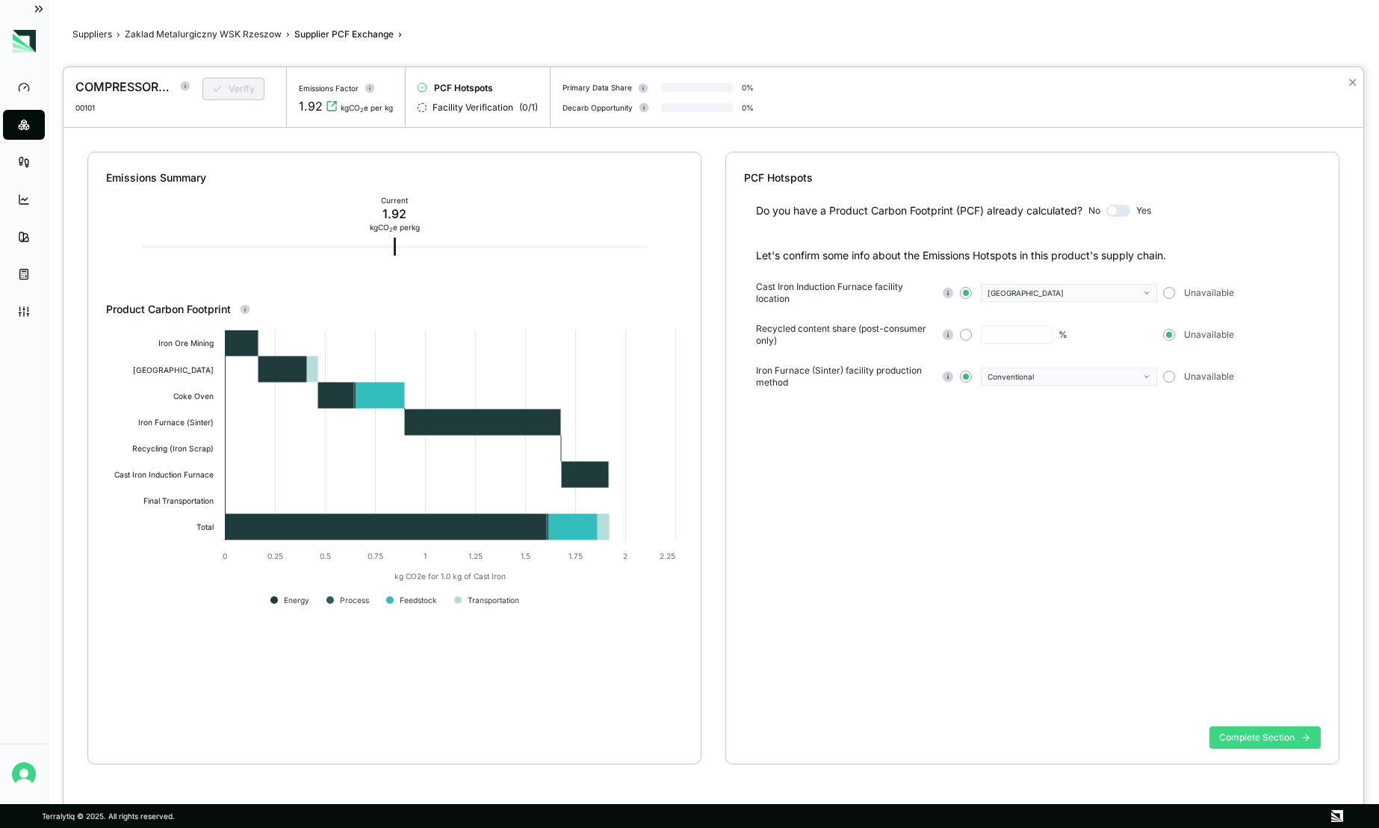
click at [1236, 729] on button "Complete Section" at bounding box center [1264, 737] width 111 height 22
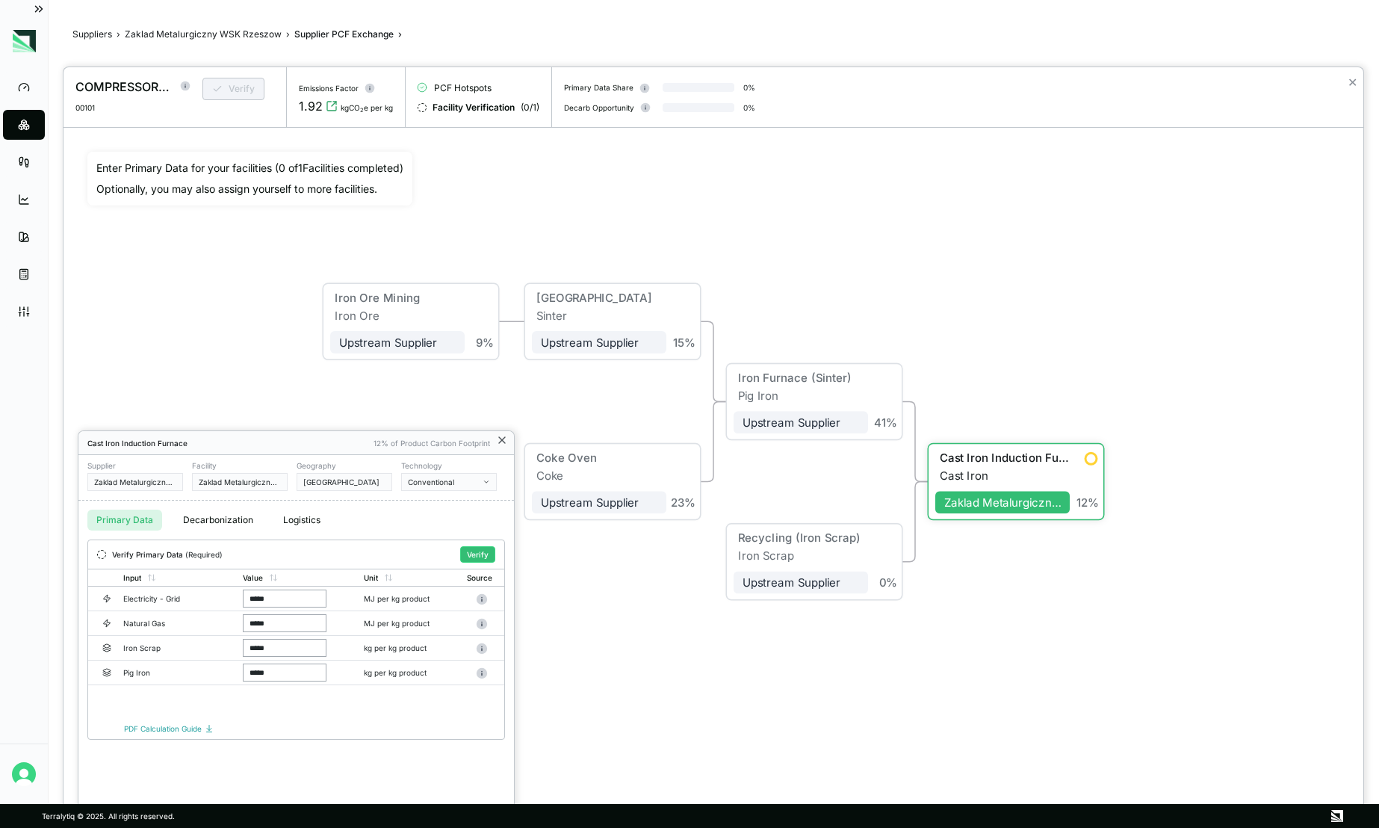
click at [500, 438] on icon at bounding box center [502, 440] width 12 height 12
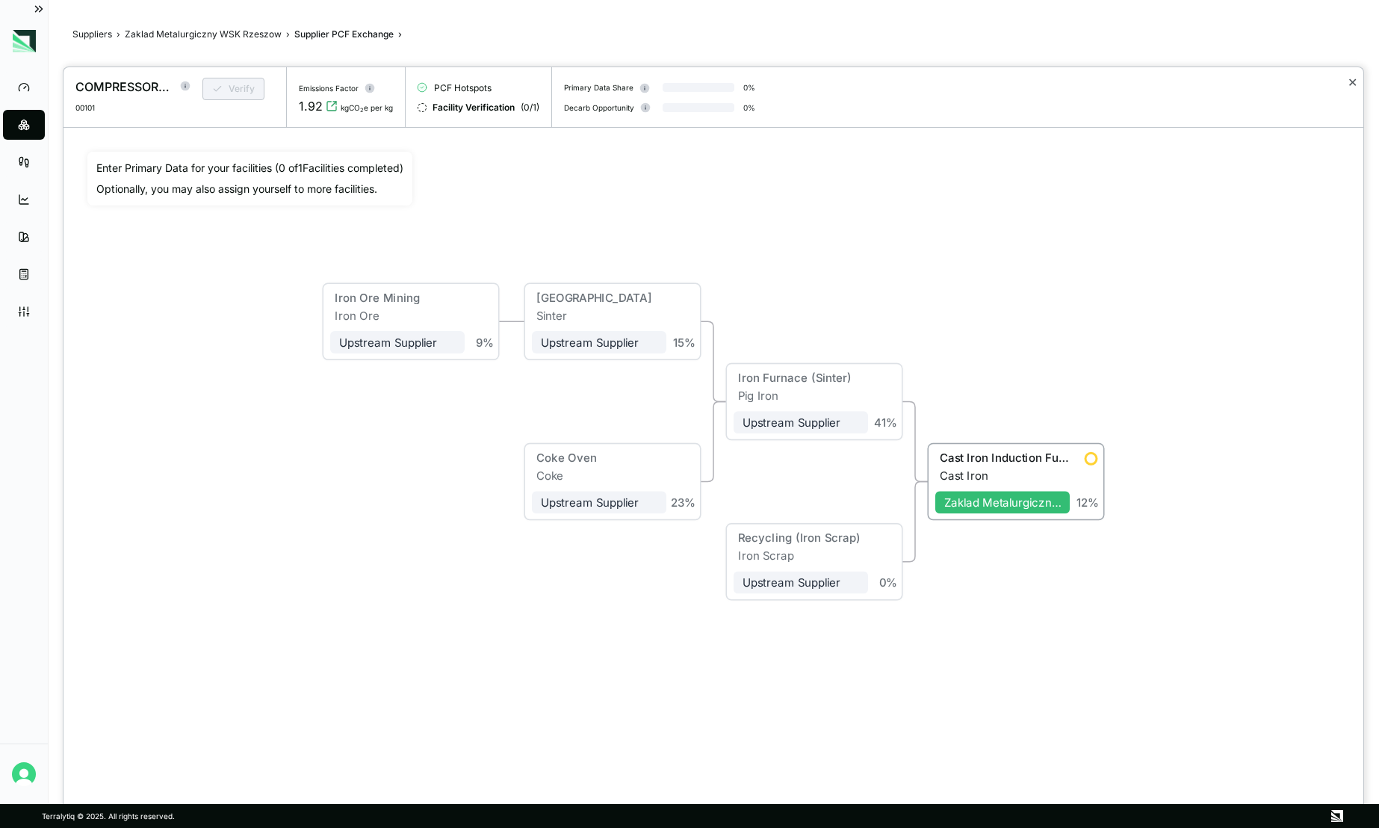
click at [1344, 82] on button "✕" at bounding box center [1352, 82] width 10 height 18
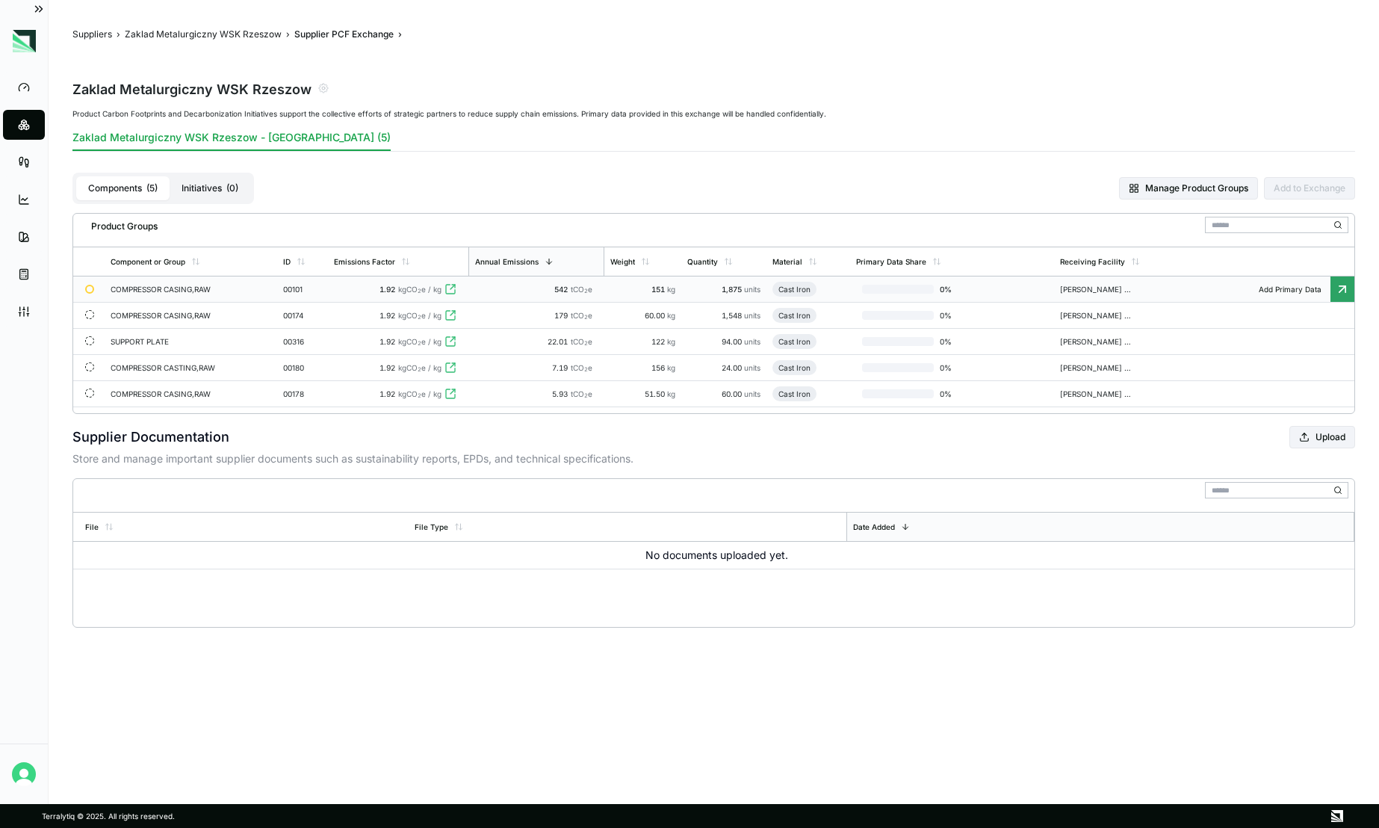
click at [207, 190] on button "Initiatives ( 0 )" at bounding box center [210, 188] width 81 height 24
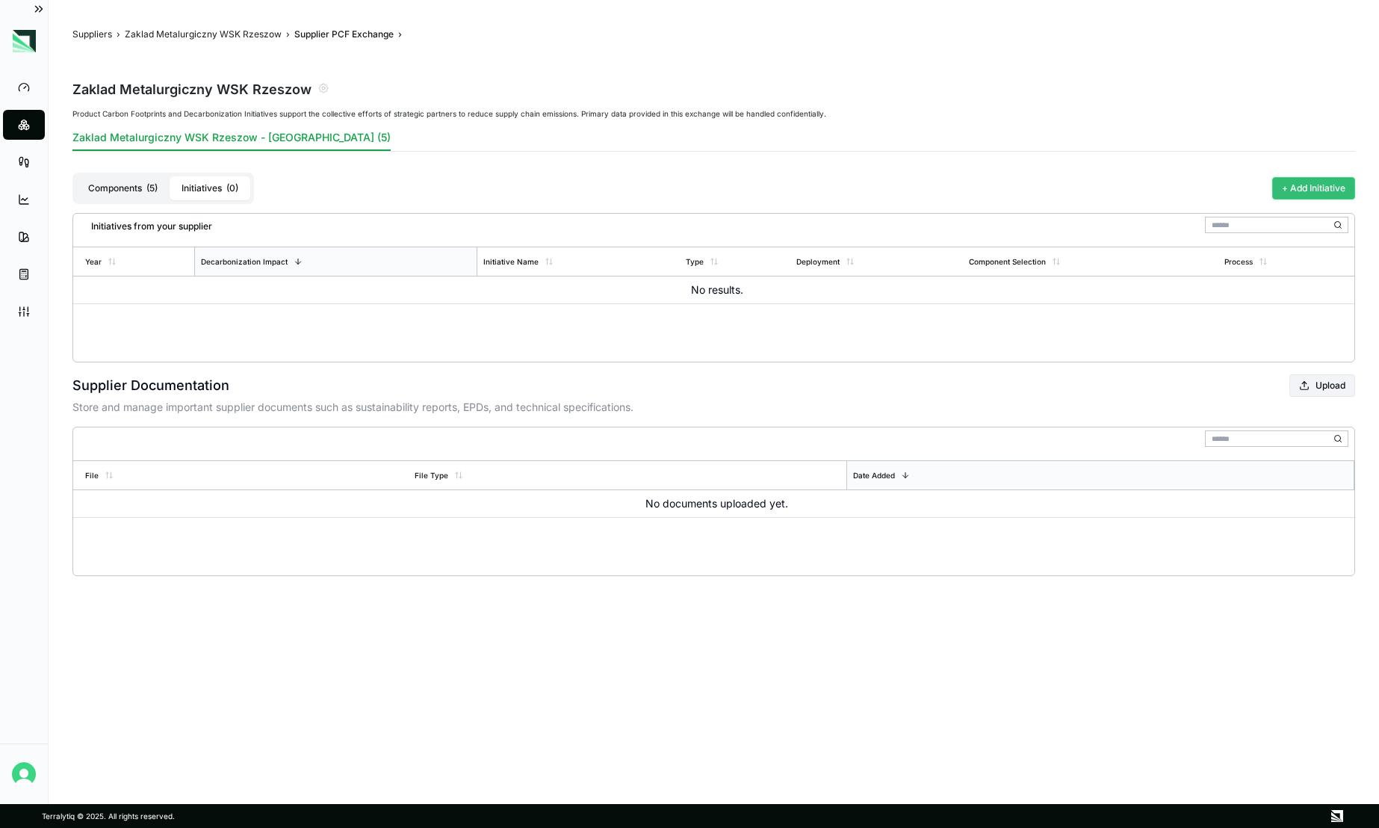
click at [1329, 189] on button "+ Add Initiative" at bounding box center [1313, 188] width 83 height 22
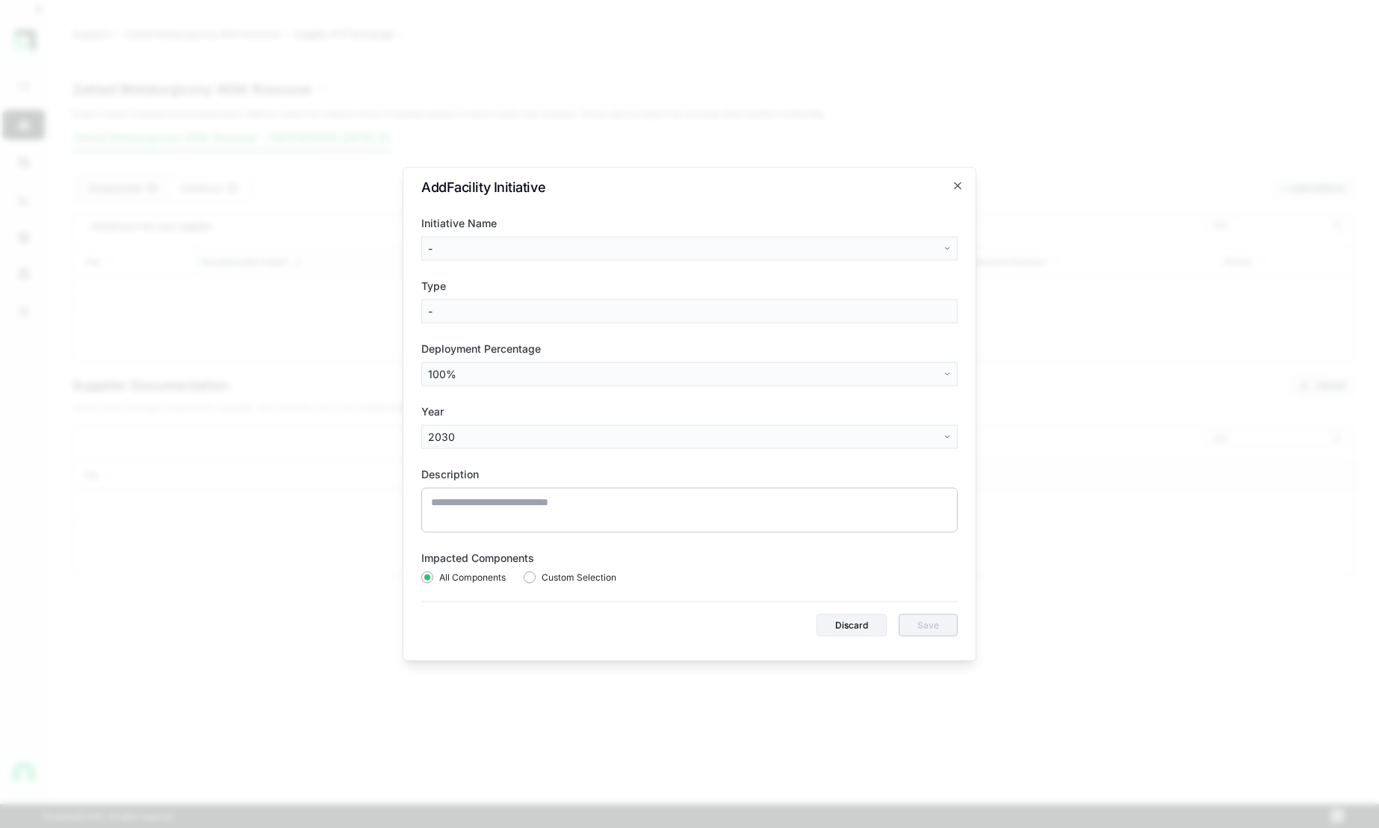
click at [726, 247] on body "Dashboard Suppliers Product Carbon Footprints Category Glidepaths Resources Tas…" at bounding box center [689, 414] width 1379 height 828
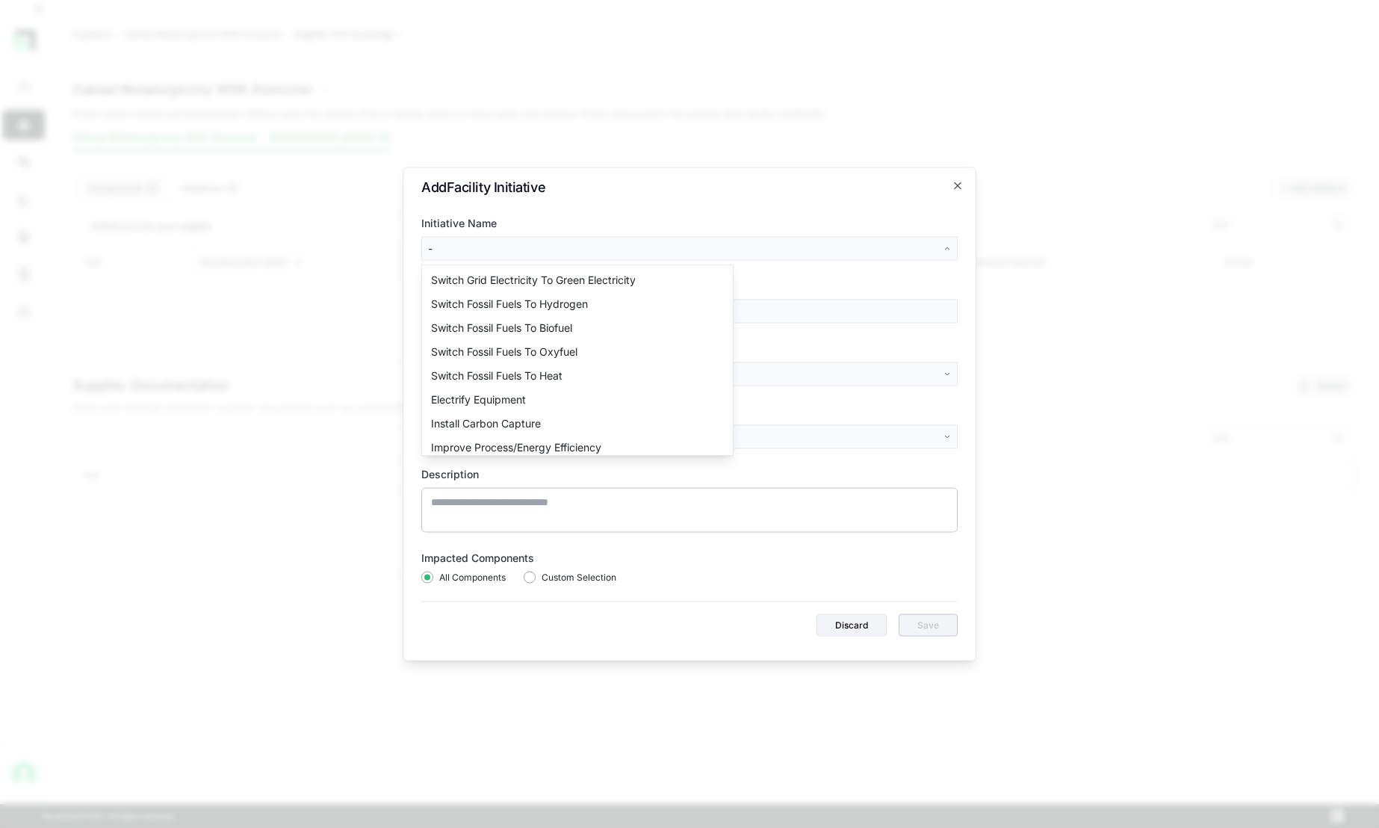
click at [847, 249] on body "Dashboard Suppliers Product Carbon Footprints Category Glidepaths Resources Tas…" at bounding box center [689, 414] width 1379 height 828
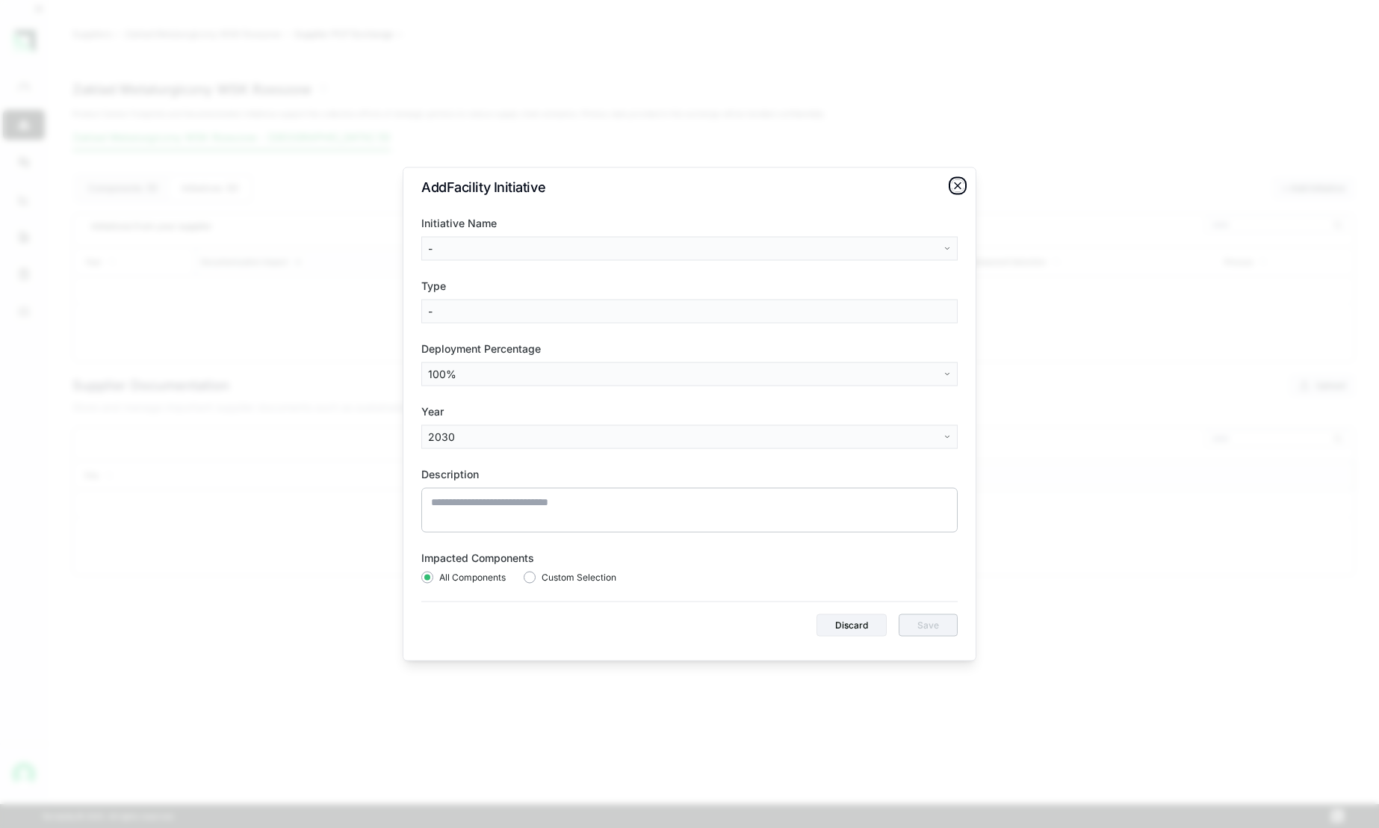
click at [958, 184] on icon "button" at bounding box center [958, 186] width 12 height 12
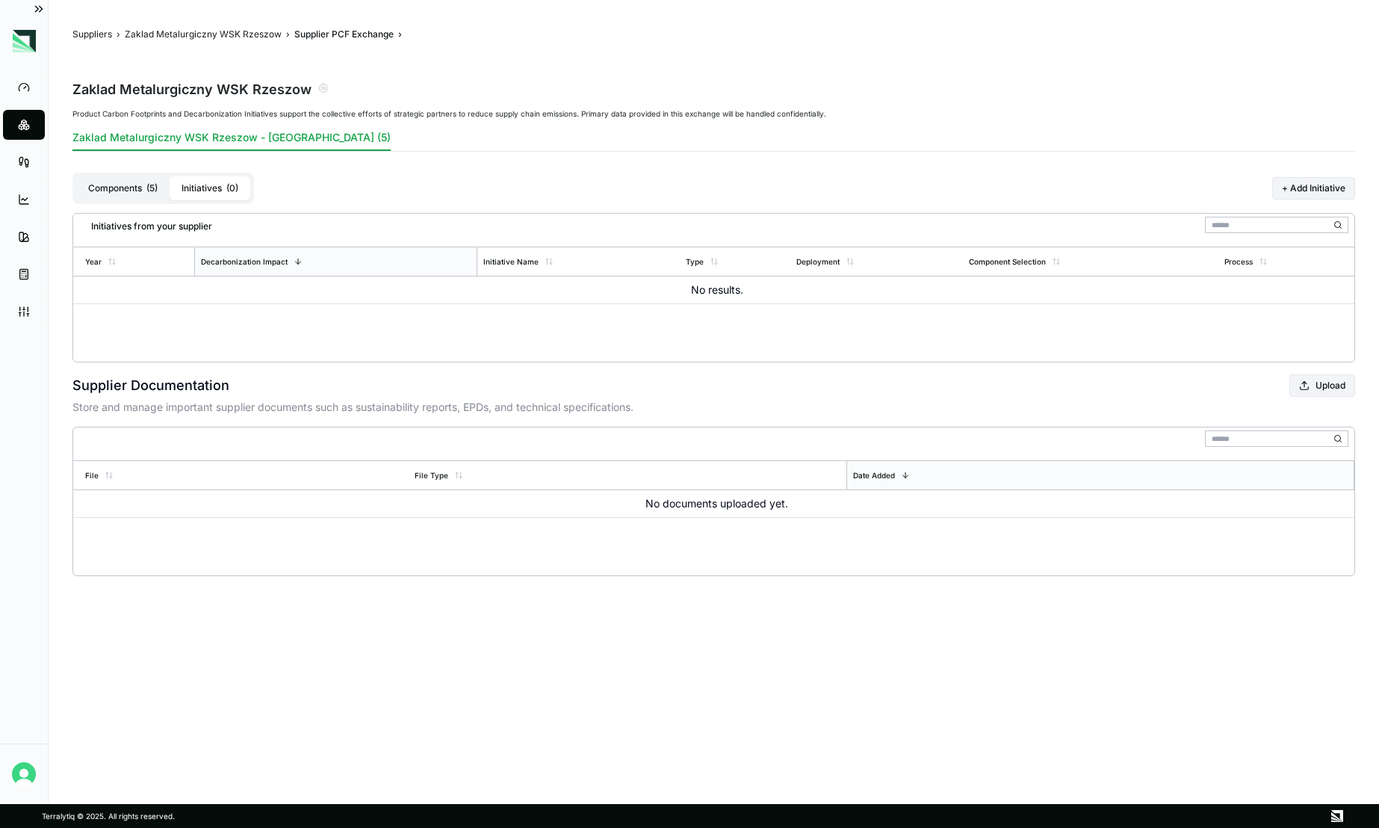
click at [135, 191] on button "Components ( 5 )" at bounding box center [122, 188] width 93 height 24
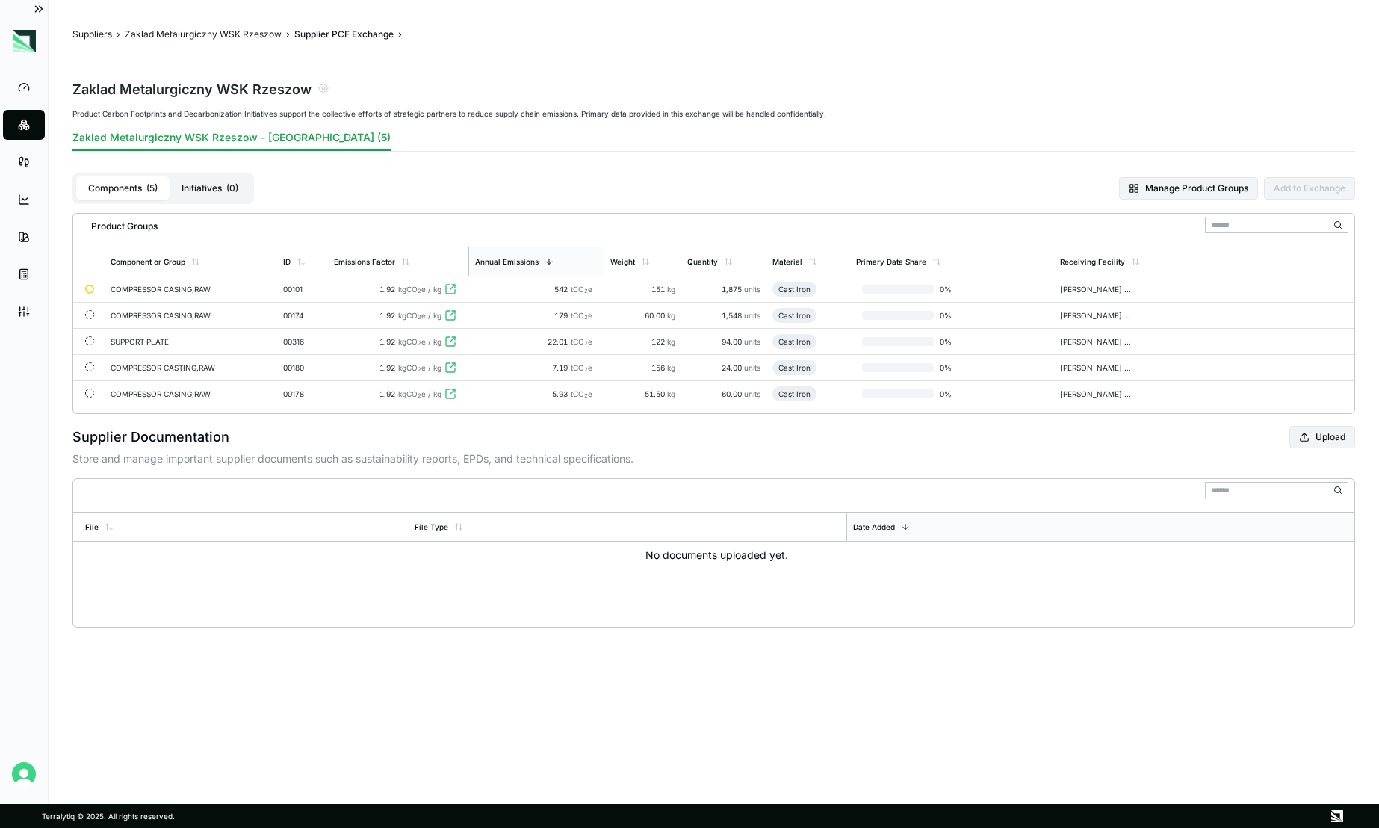
click at [225, 193] on button "Initiatives ( 0 )" at bounding box center [210, 188] width 81 height 24
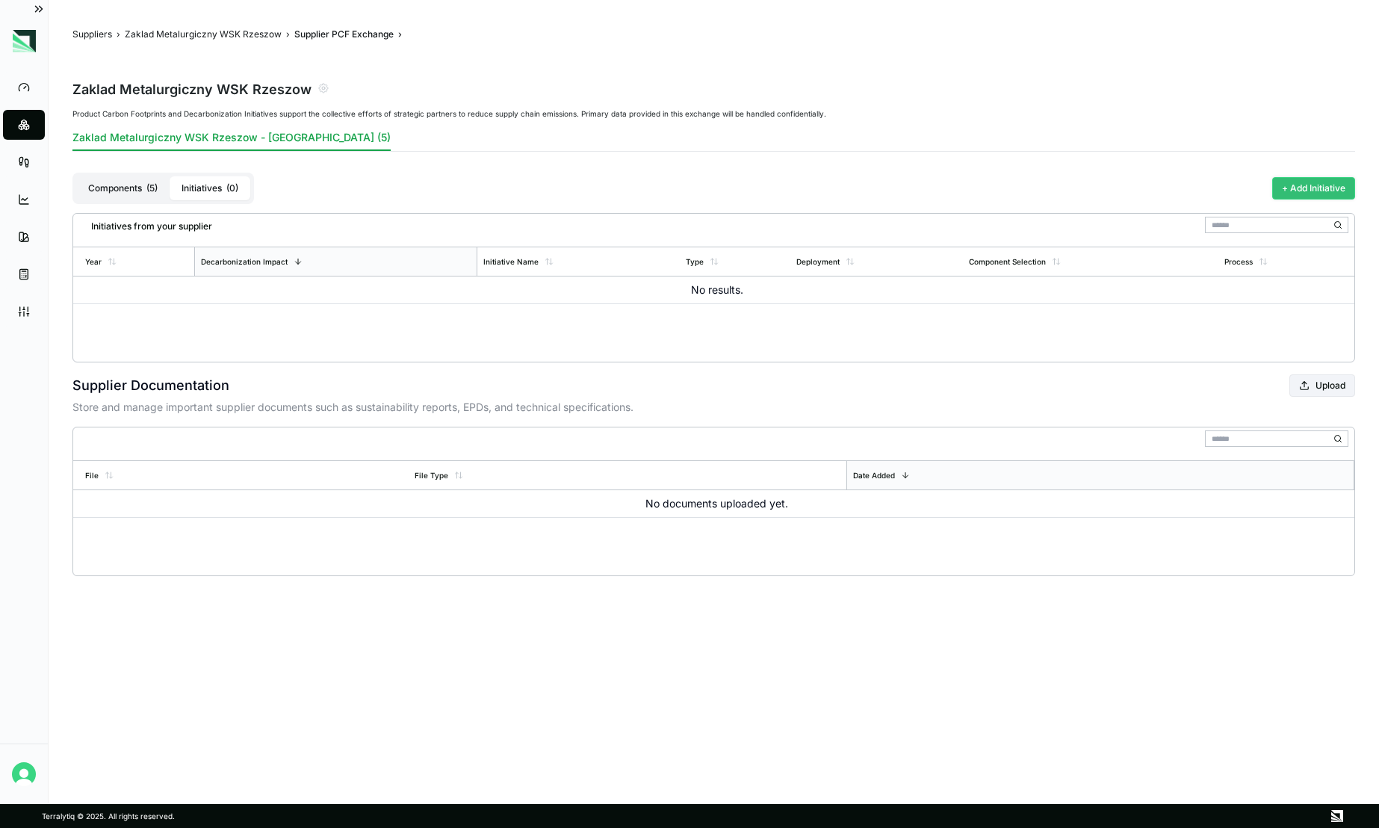
click at [1306, 185] on button "+ Add Initiative" at bounding box center [1313, 188] width 83 height 22
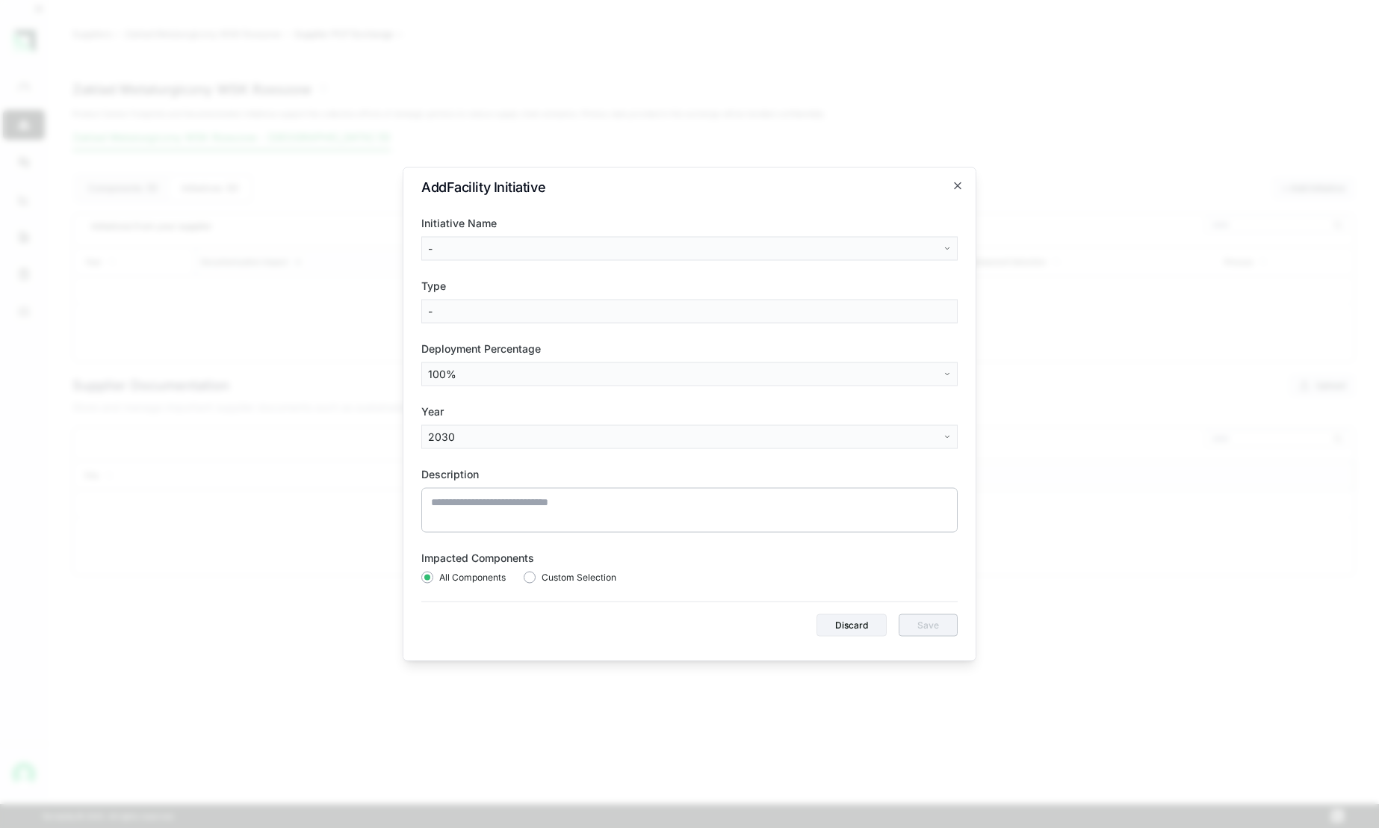
click at [480, 440] on body "Dashboard Suppliers Product Carbon Footprints Category Glidepaths Resources Tas…" at bounding box center [689, 414] width 1379 height 828
click at [536, 434] on body "Dashboard Suppliers Product Carbon Footprints Category Glidepaths Resources Tas…" at bounding box center [689, 414] width 1379 height 828
click at [500, 245] on body "Dashboard Suppliers Product Carbon Footprints Category Glidepaths Resources Tas…" at bounding box center [689, 414] width 1379 height 828
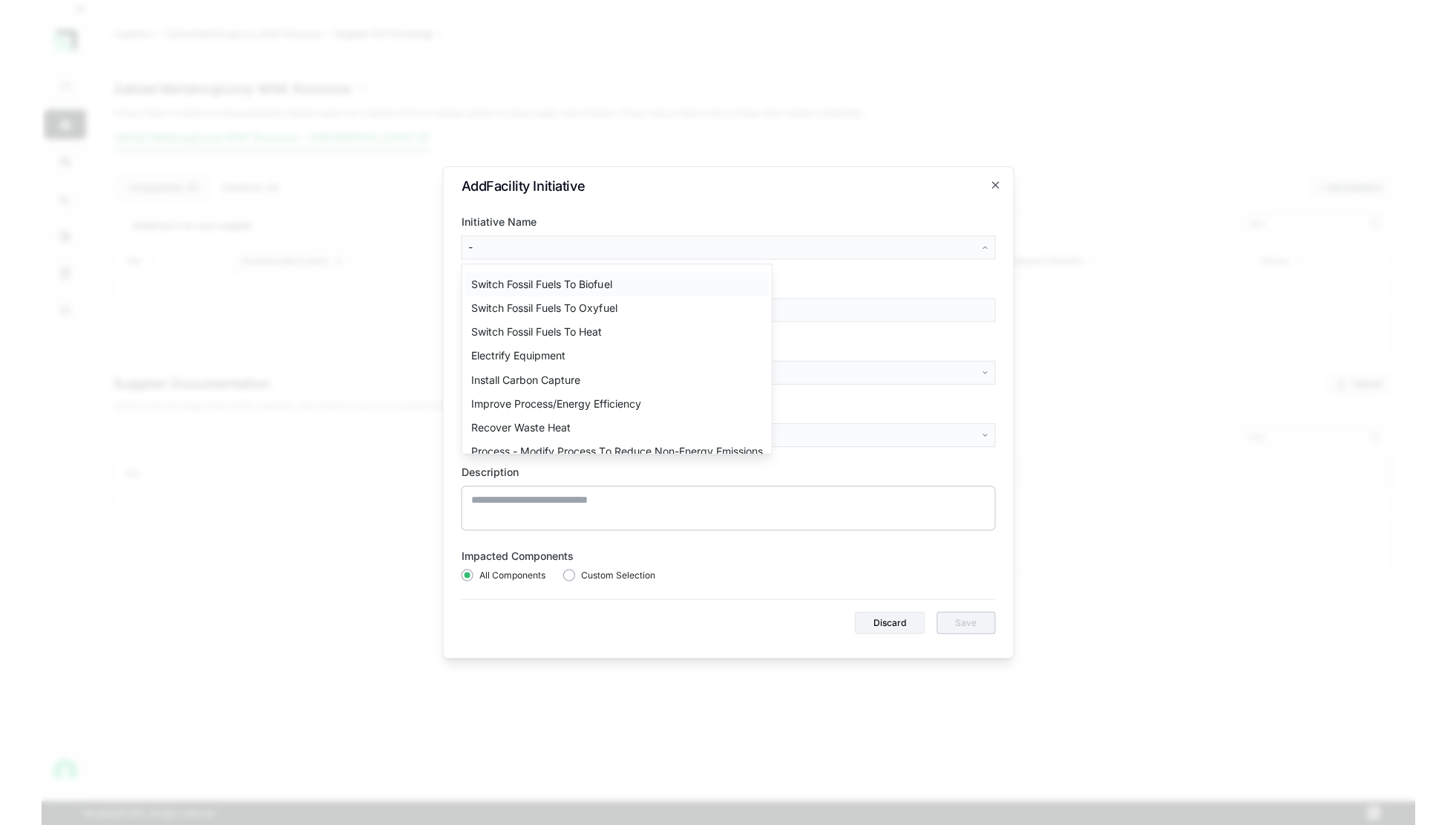
scroll to position [48, 0]
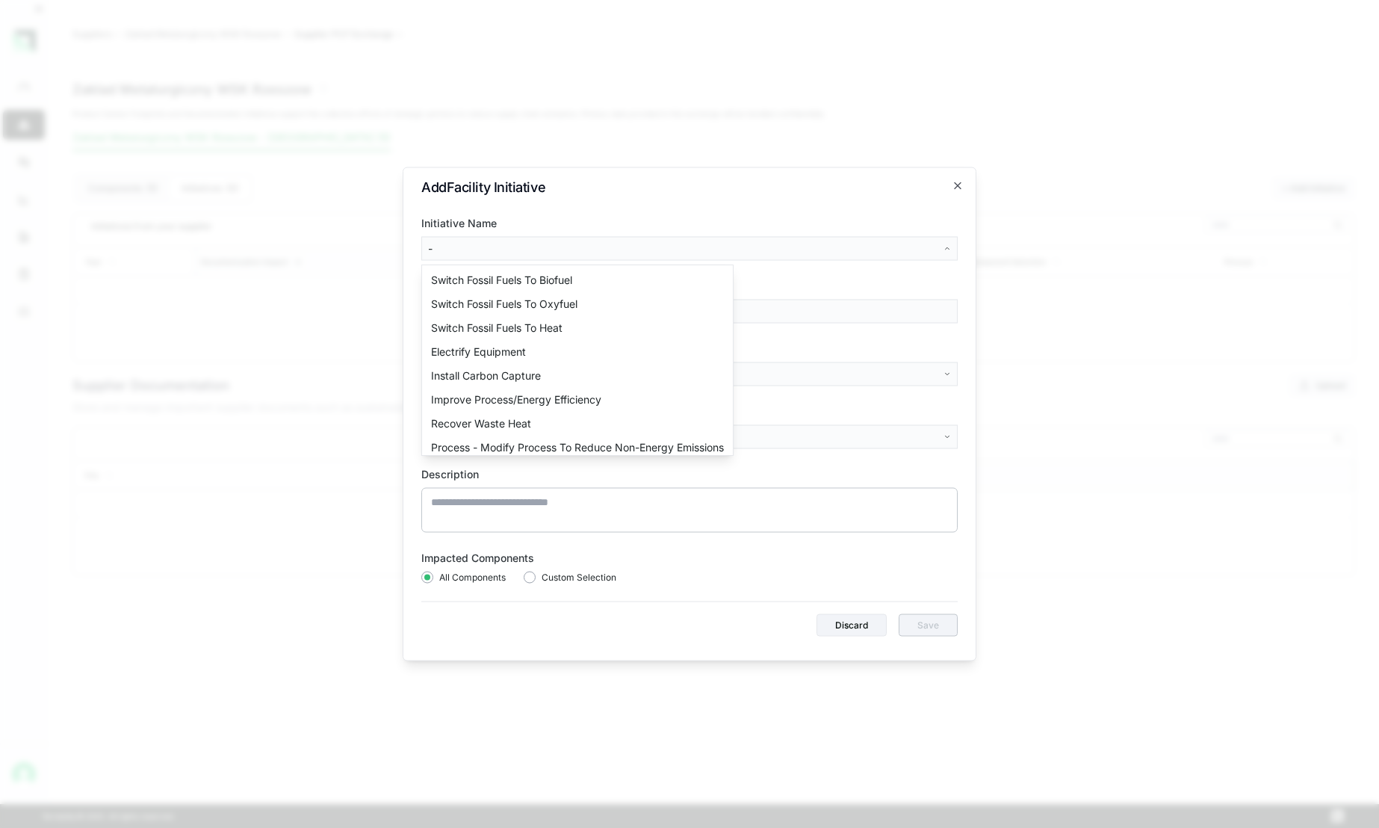
click at [803, 249] on body "Dashboard Suppliers Product Carbon Footprints Category Glidepaths Resources Tas…" at bounding box center [689, 414] width 1379 height 828
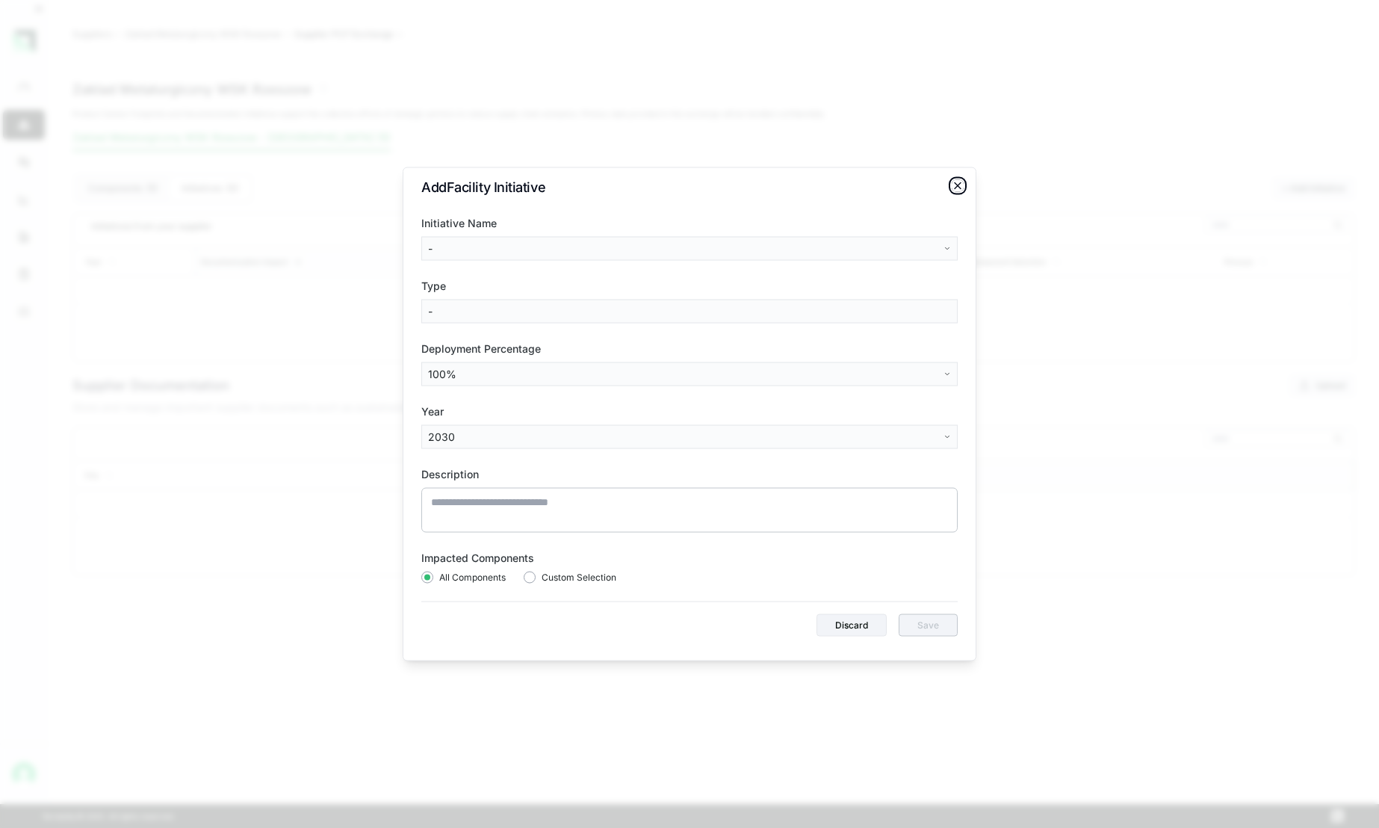
click at [959, 189] on icon "button" at bounding box center [958, 186] width 12 height 12
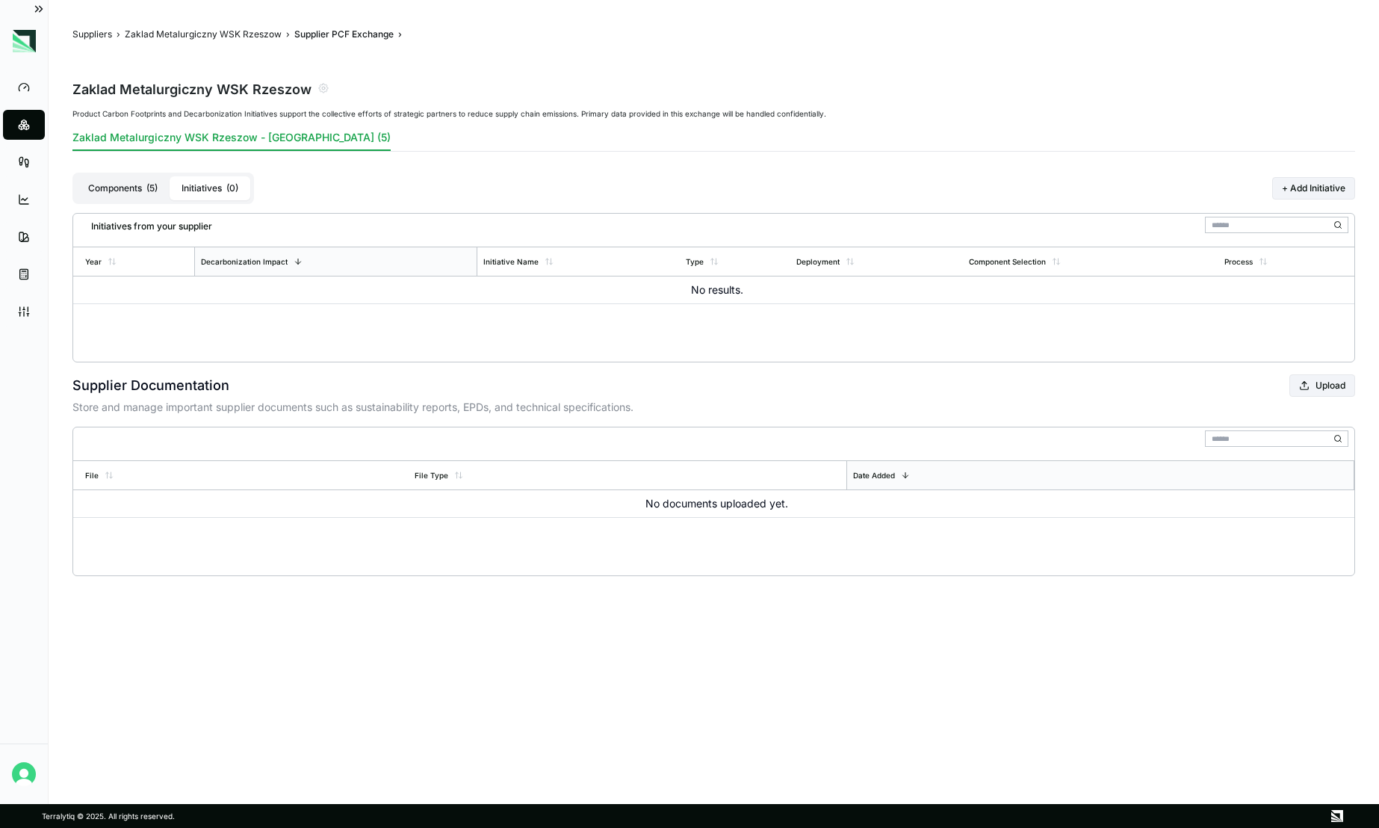
click at [120, 181] on button "Components ( 5 )" at bounding box center [122, 188] width 93 height 24
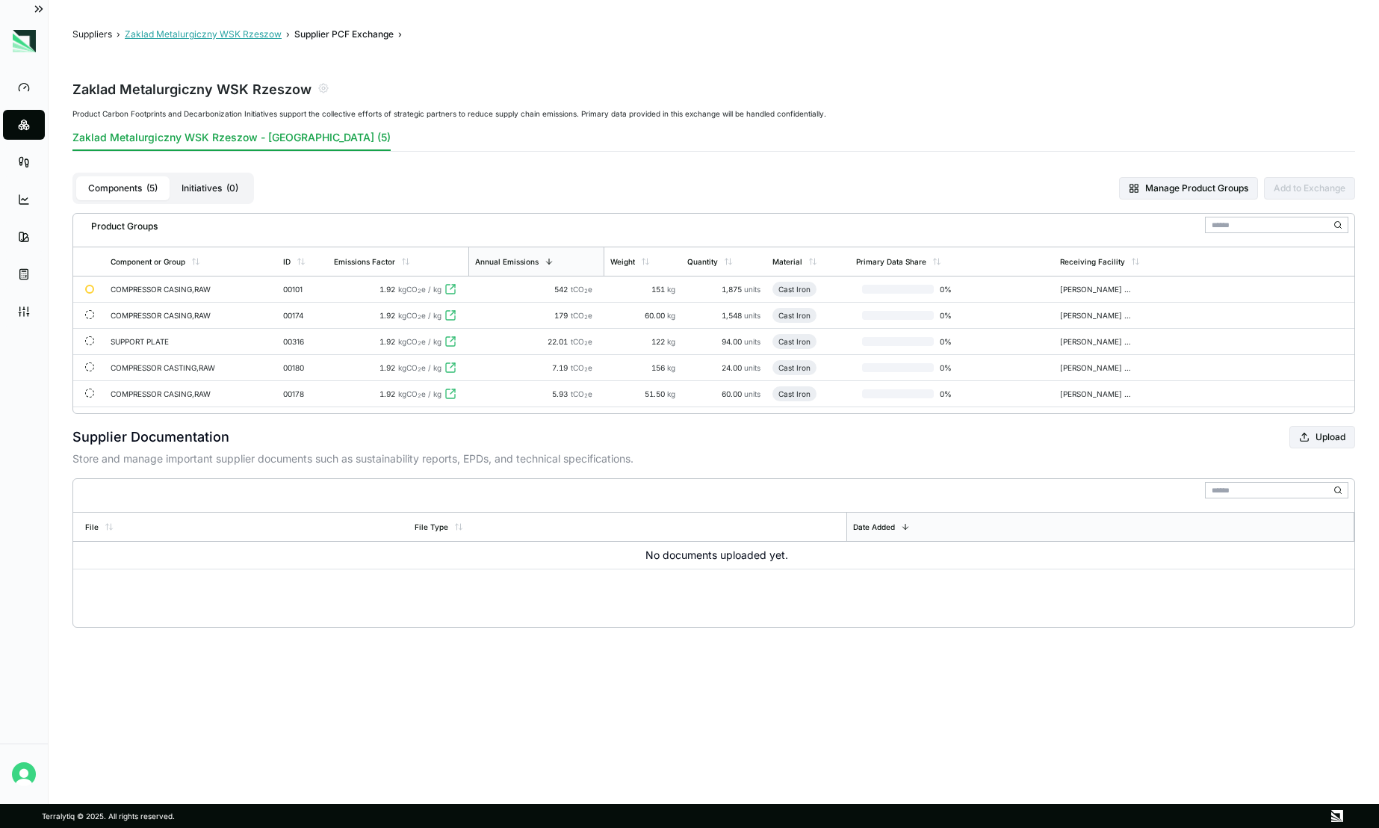
click at [210, 33] on button "Zaklad Metalurgiczny WSK Rzeszow" at bounding box center [203, 34] width 157 height 12
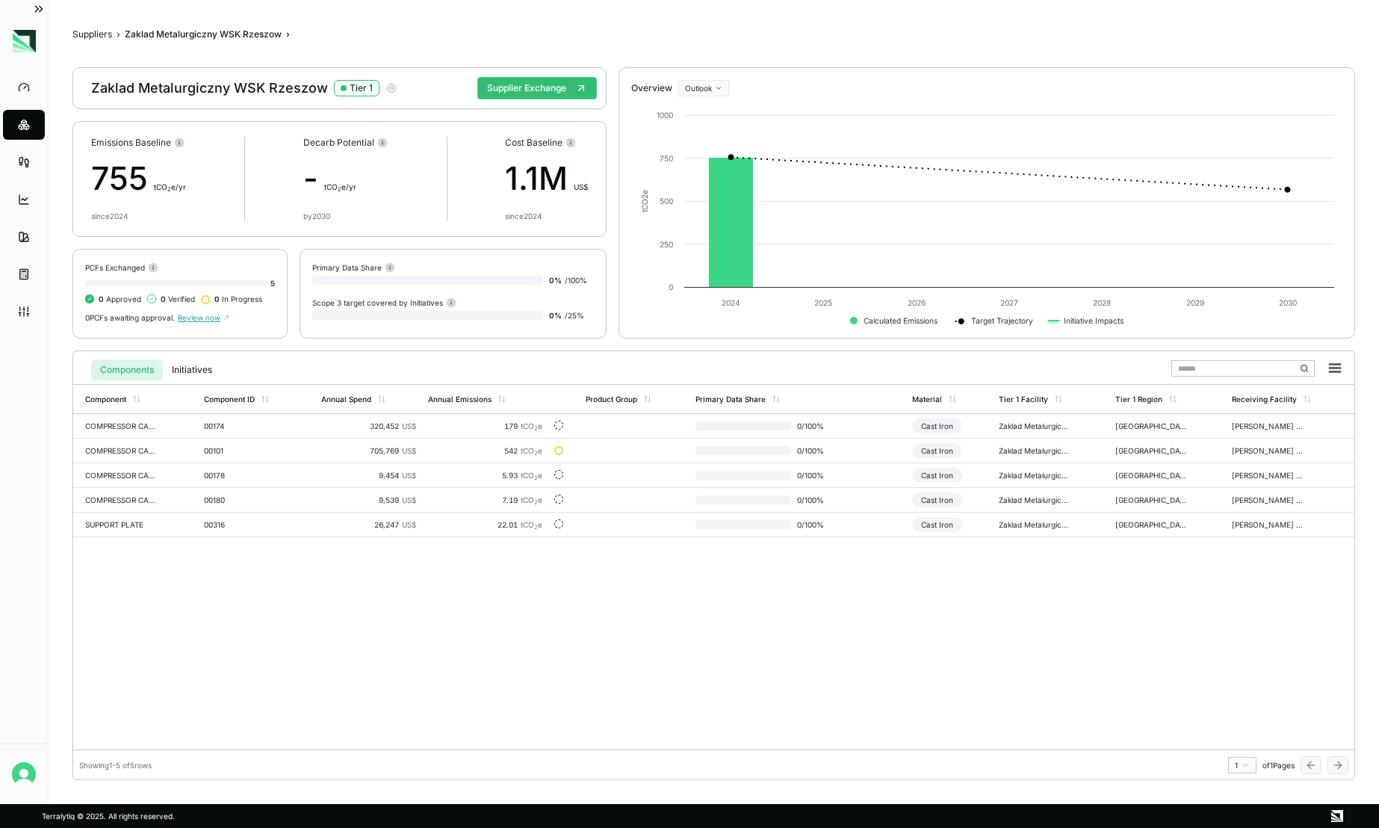
click at [387, 87] on icon "button" at bounding box center [391, 88] width 9 height 9
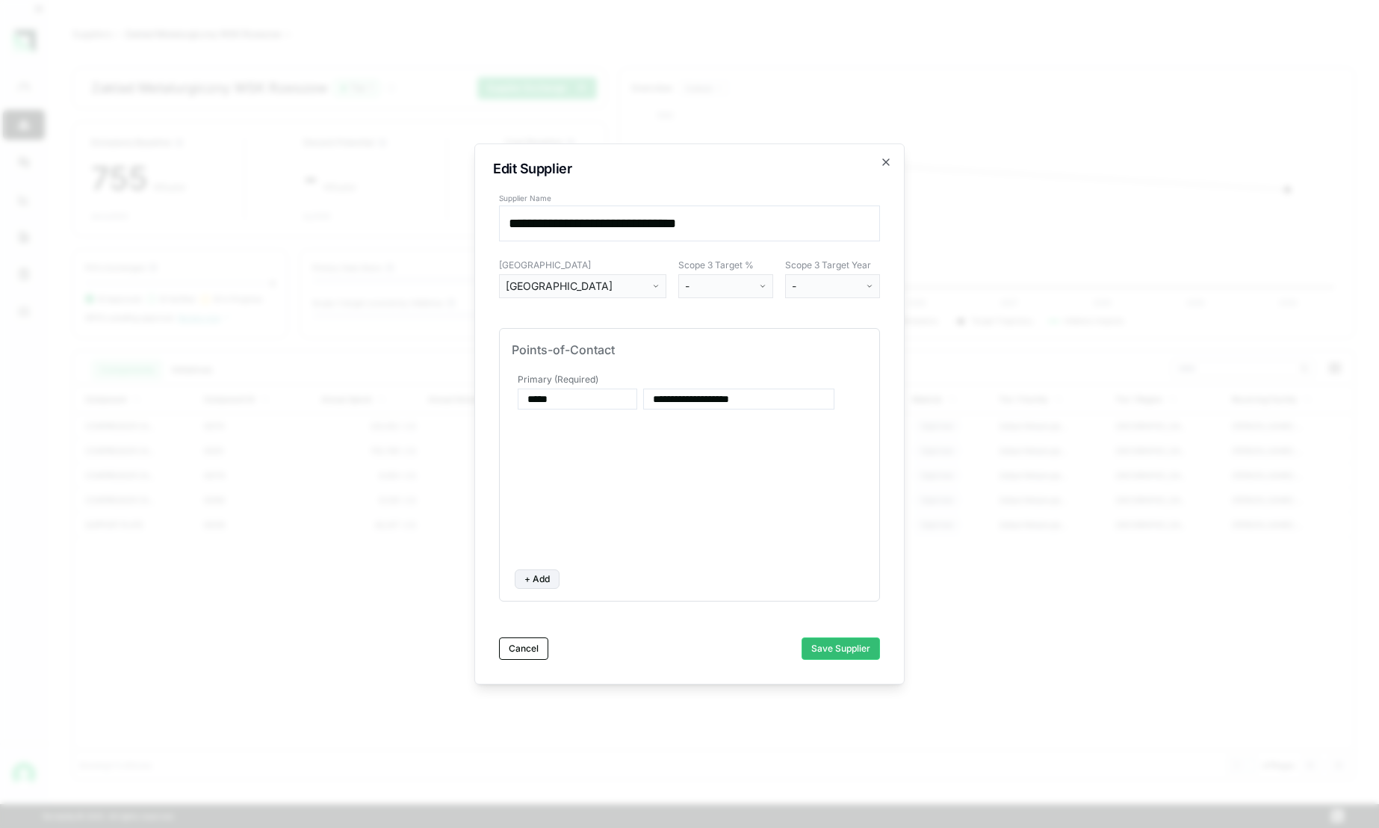
click at [573, 447] on div "**********" at bounding box center [690, 463] width 356 height 187
click at [535, 579] on button "+ Add" at bounding box center [537, 578] width 45 height 19
click at [566, 461] on input at bounding box center [578, 458] width 120 height 21
type input "****"
click at [523, 651] on button "Cancel" at bounding box center [523, 648] width 49 height 22
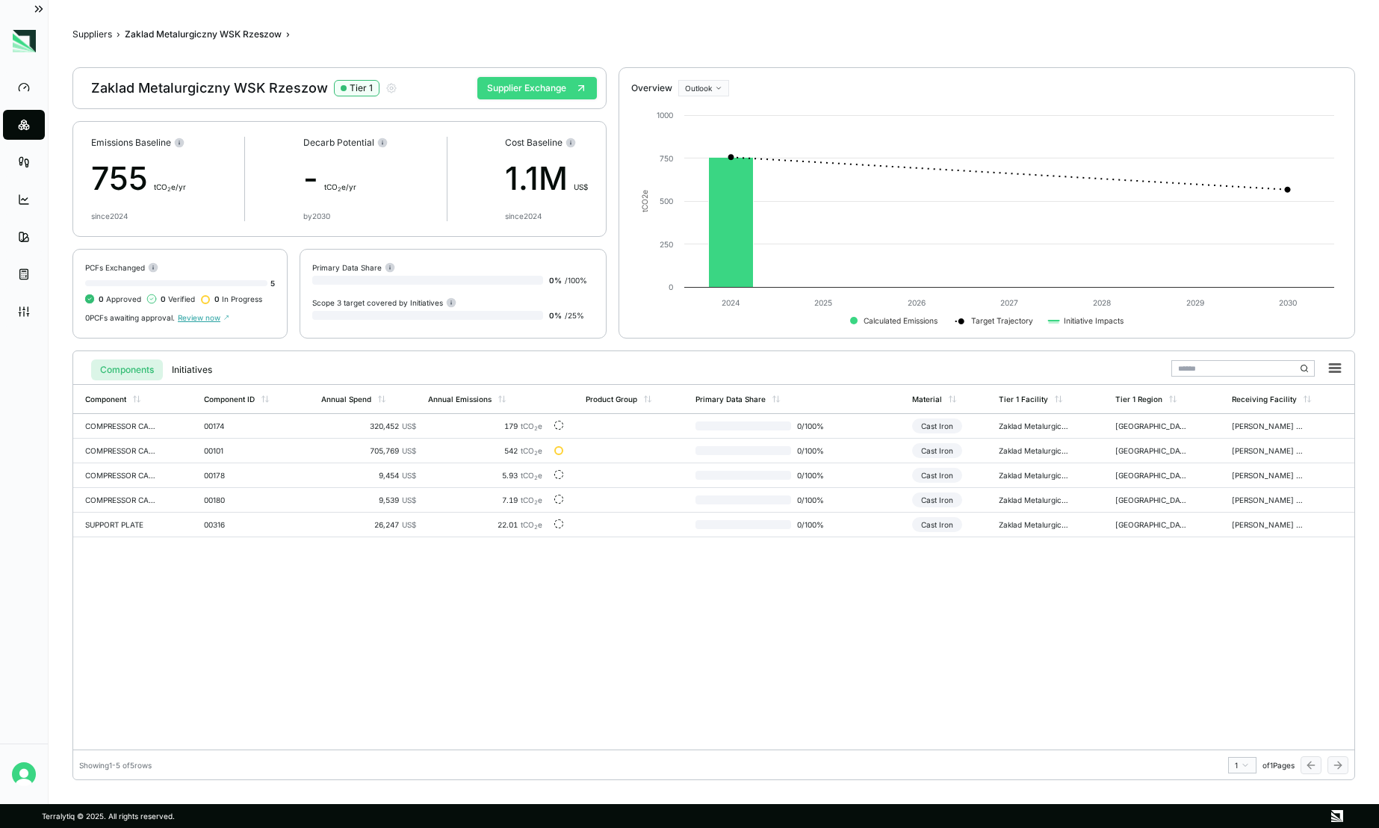
click at [533, 88] on button "Supplier Exchange" at bounding box center [537, 88] width 120 height 22
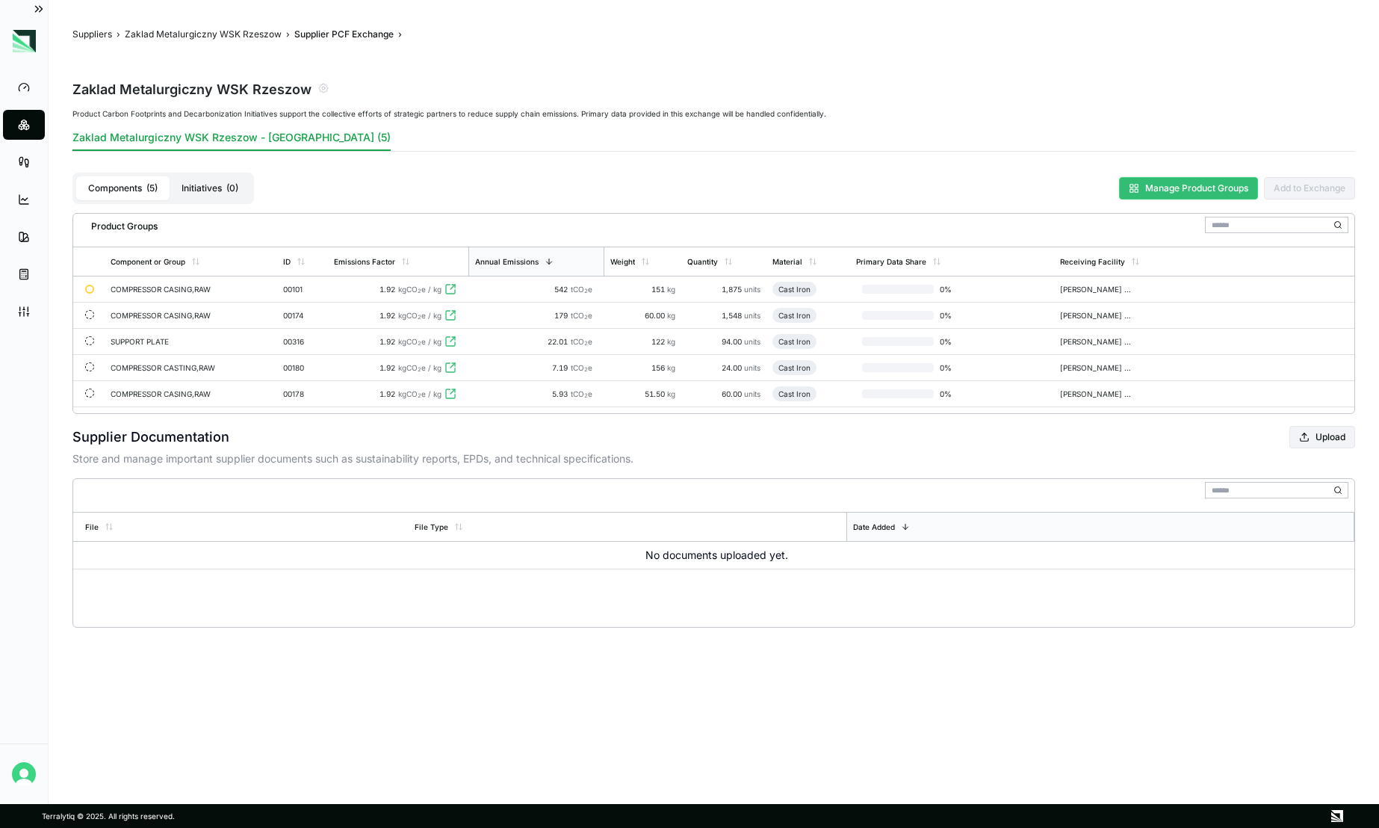
click at [1158, 193] on button "Manage Product Groups" at bounding box center [1188, 188] width 139 height 22
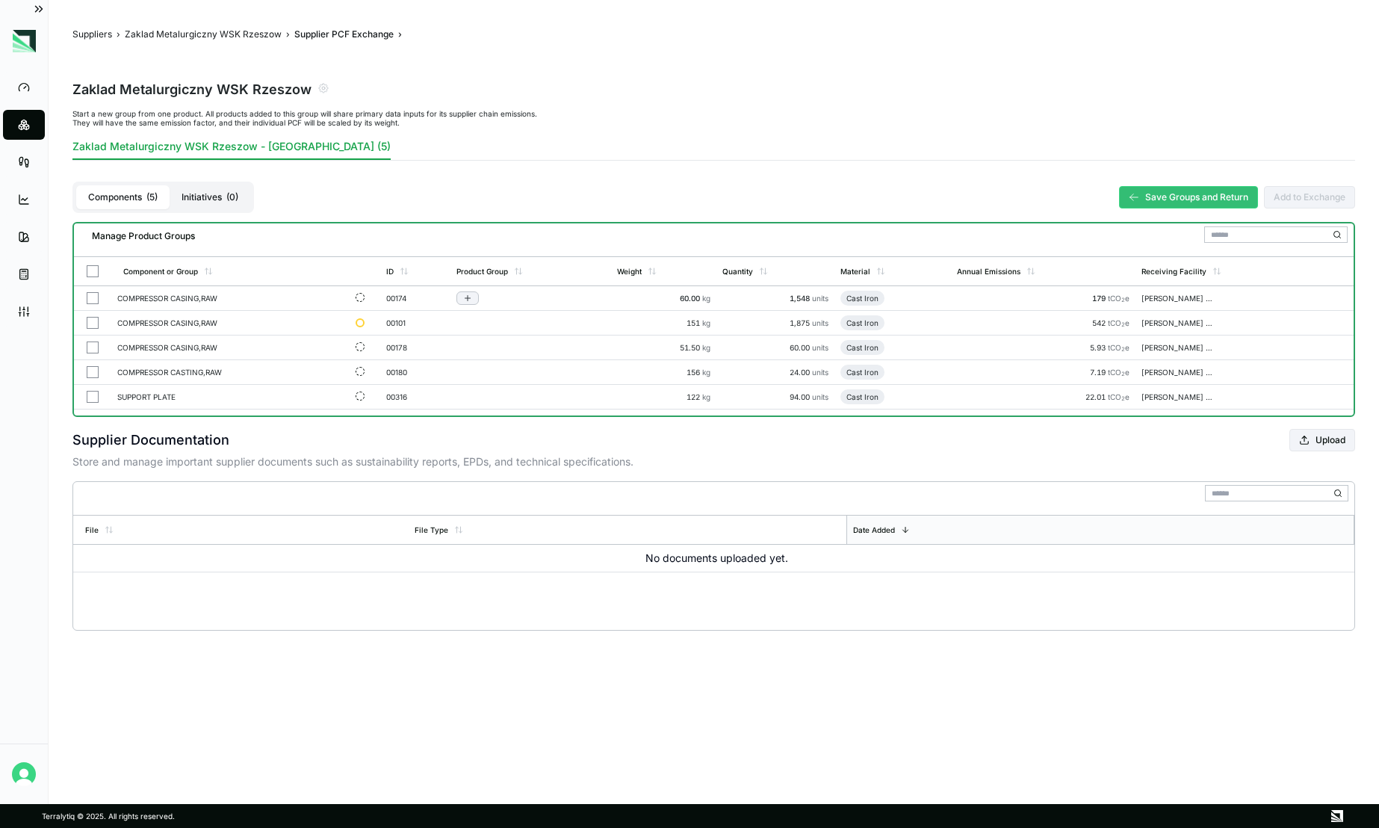
click at [91, 298] on button "button" at bounding box center [93, 298] width 12 height 12
click at [93, 320] on button "button" at bounding box center [93, 323] width 12 height 12
click at [93, 345] on button "button" at bounding box center [93, 347] width 12 height 12
click at [258, 237] on div "Group Multiple" at bounding box center [250, 238] width 72 height 9
click at [258, 237] on div "-" at bounding box center [250, 238] width 72 height 9
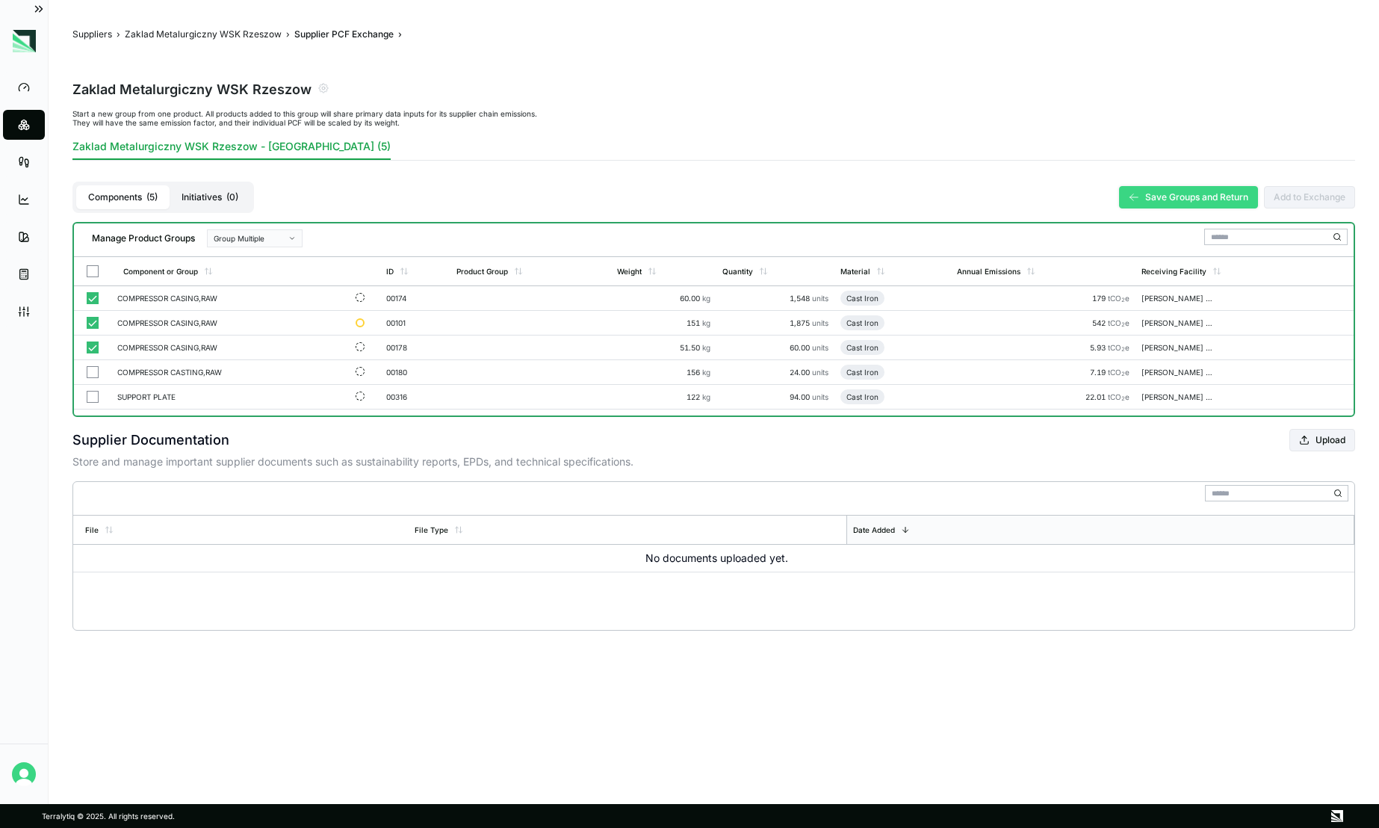
click at [1179, 198] on button "Save Groups and Return" at bounding box center [1188, 197] width 139 height 22
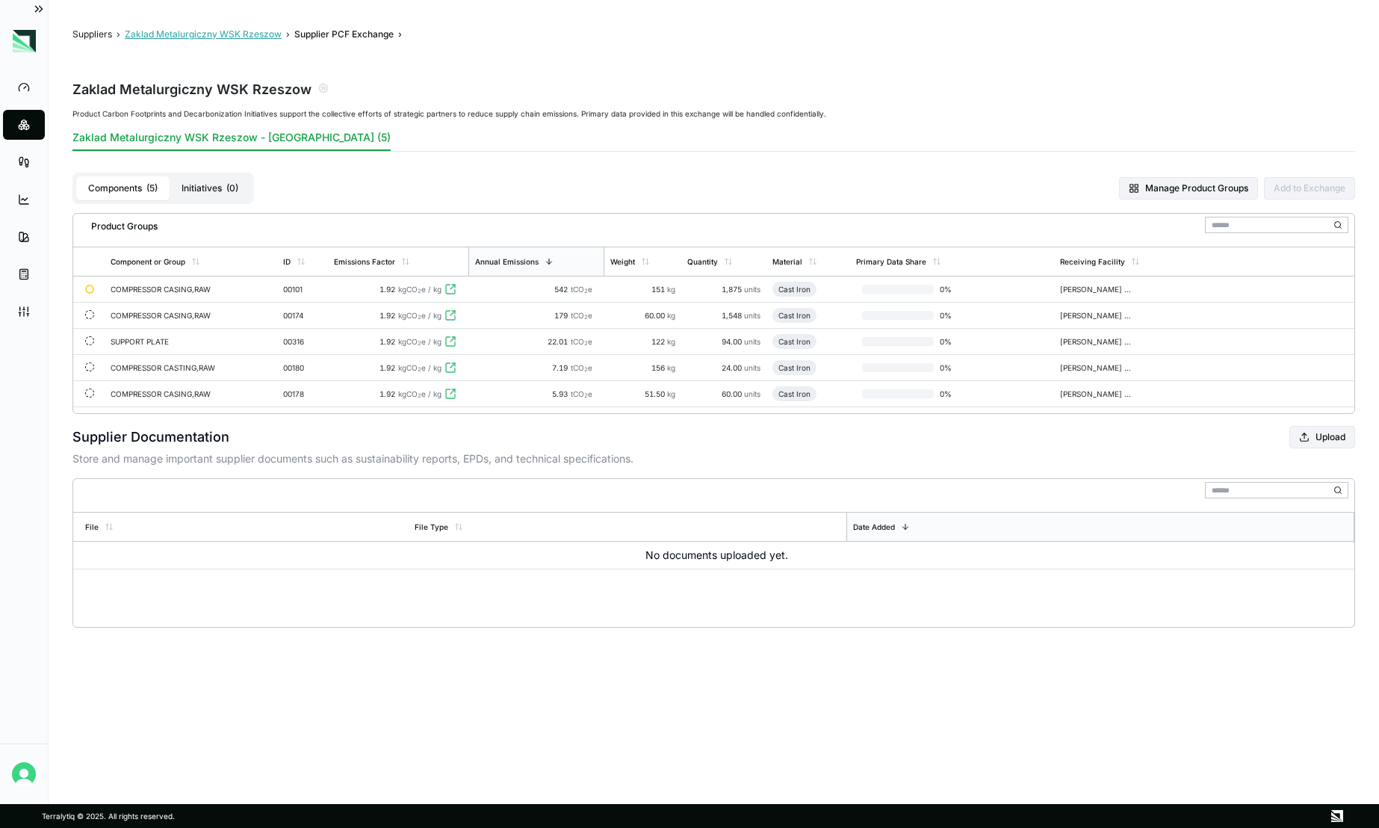
click at [220, 34] on button "Zaklad Metalurgiczny WSK Rzeszow" at bounding box center [203, 34] width 157 height 12
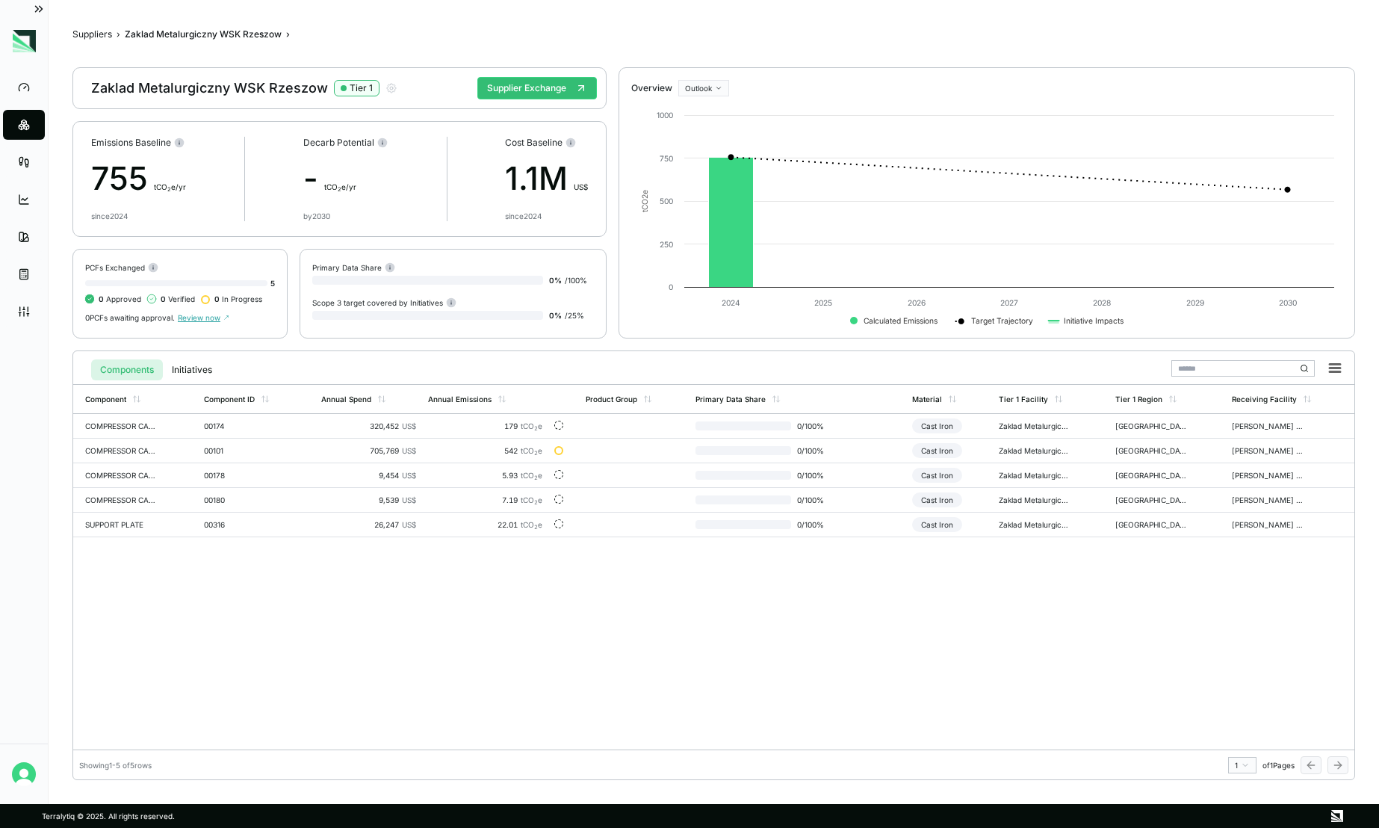
click at [697, 592] on div "Component Component ID Annual Spend Annual Emissions Product Group Primary Data…" at bounding box center [713, 566] width 1281 height 365
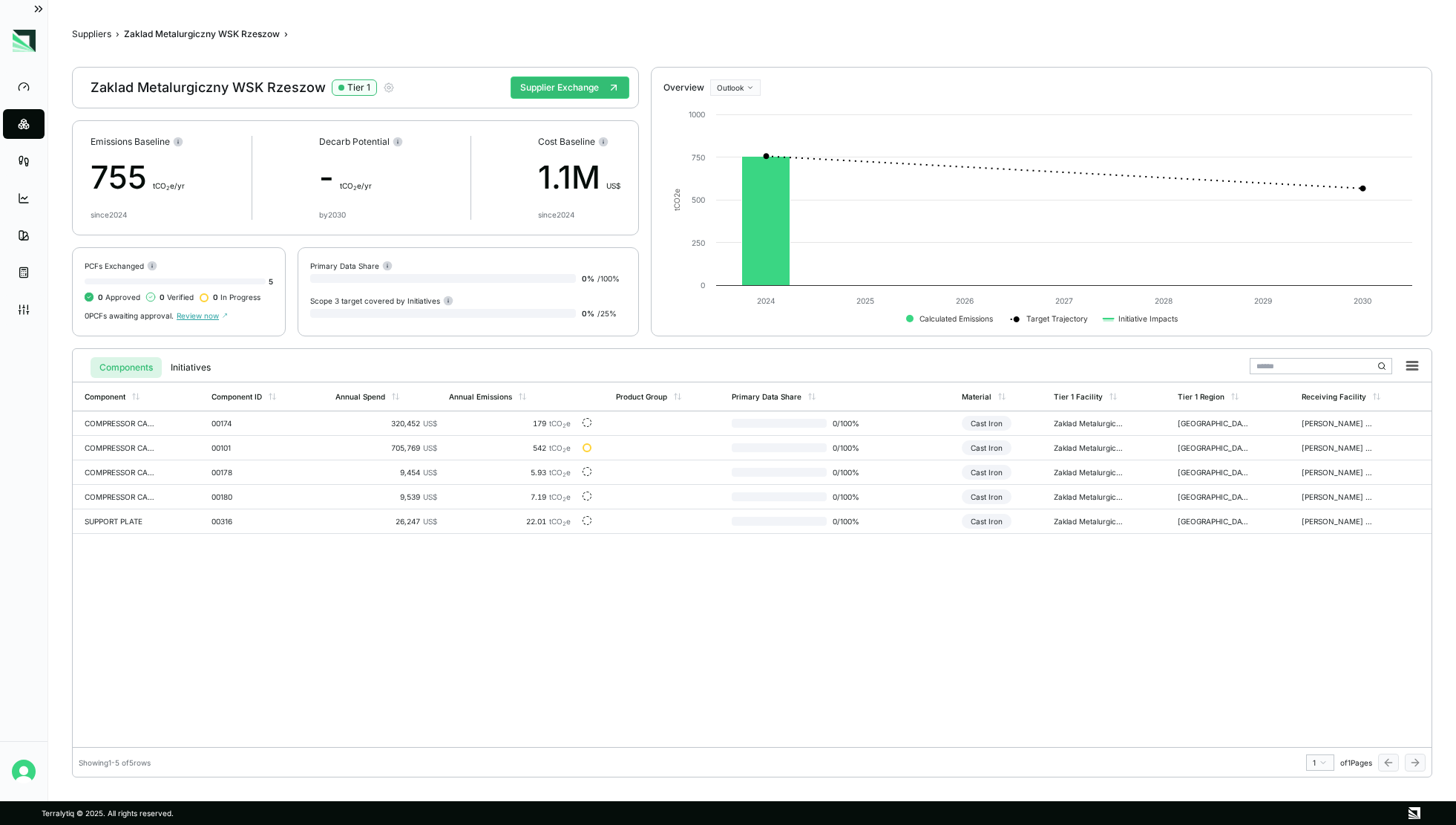
click at [384, 89] on icon "button" at bounding box center [389, 87] width 12 height 12
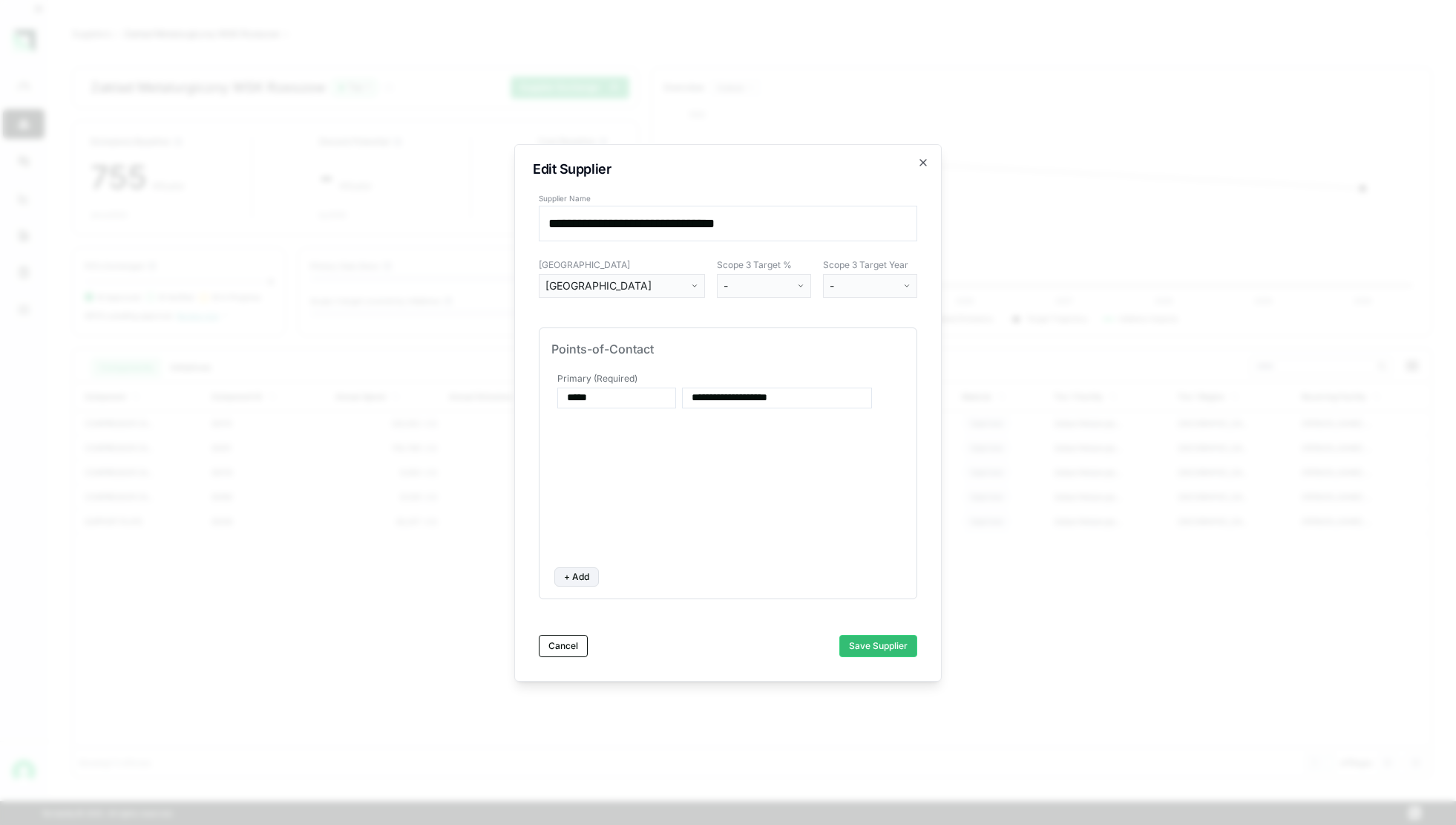
click at [573, 571] on button "+ Add" at bounding box center [576, 577] width 45 height 19
click at [599, 463] on input at bounding box center [617, 457] width 119 height 21
type input "****"
click at [724, 457] on input at bounding box center [776, 457] width 190 height 21
paste input "**********"
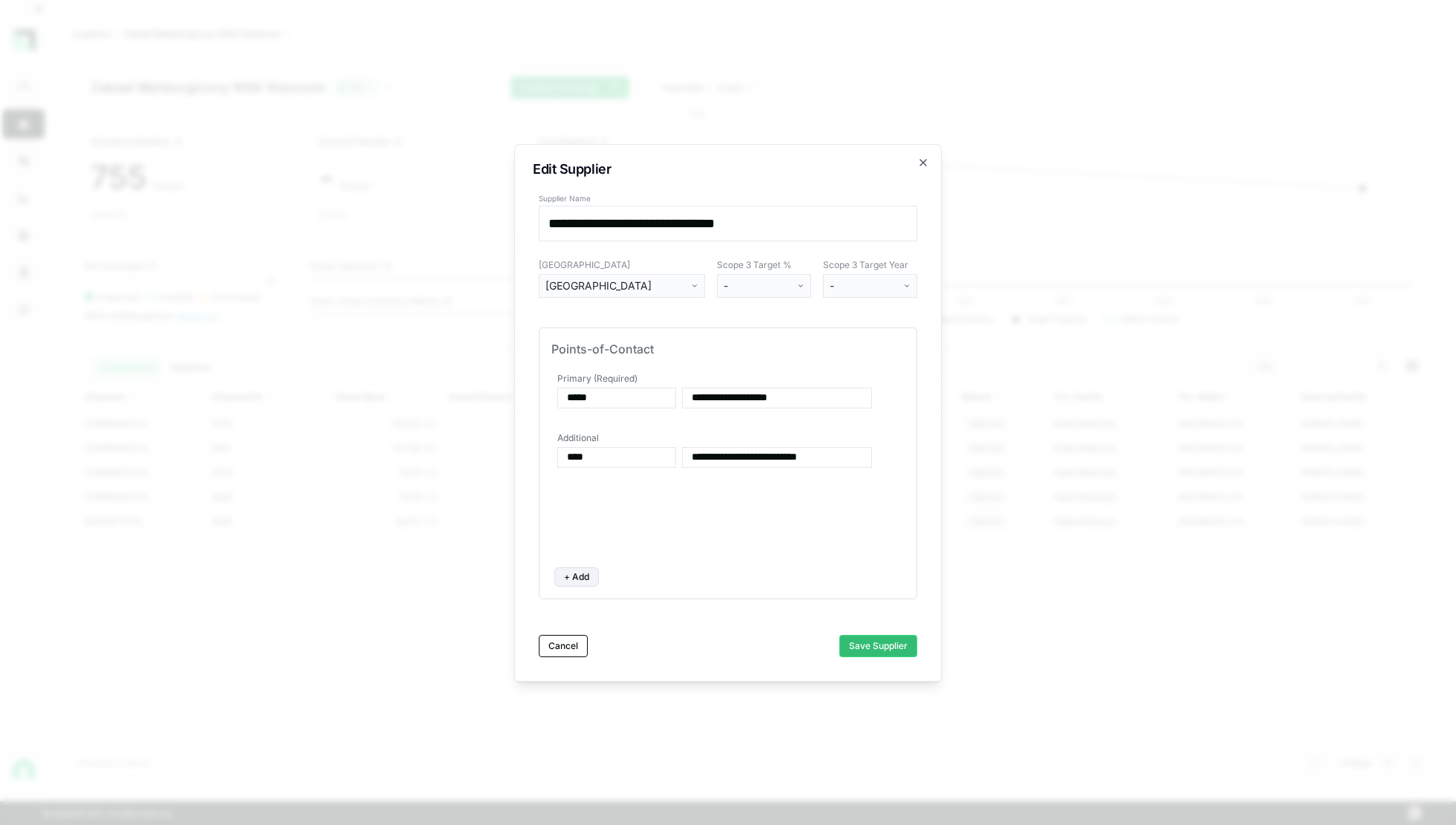
scroll to position [0, 1]
type input "**********"
click at [582, 577] on button "+ Add" at bounding box center [576, 577] width 45 height 19
click at [589, 500] on input at bounding box center [617, 498] width 119 height 21
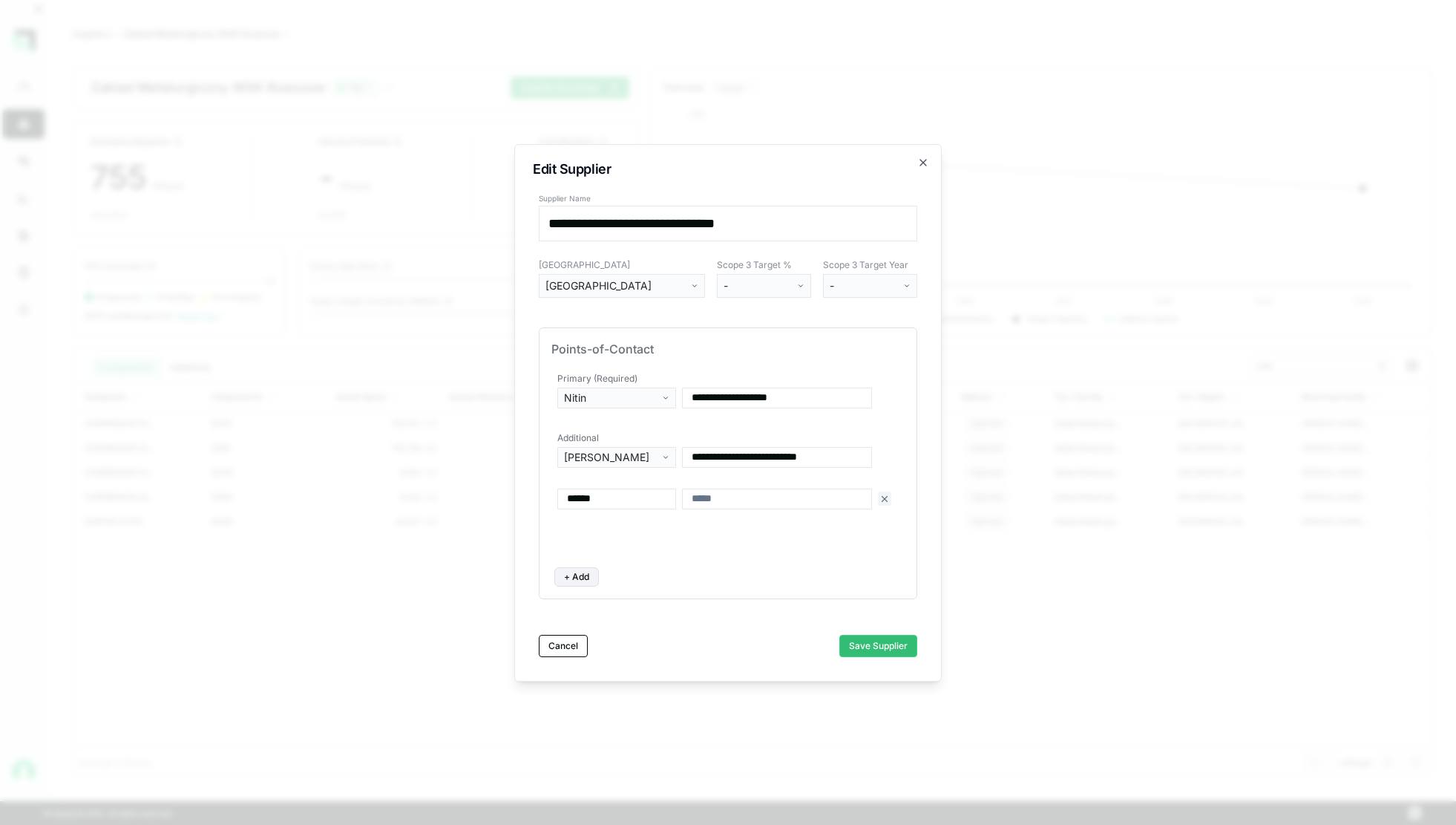
type input "******"
click at [709, 501] on input at bounding box center [776, 498] width 190 height 21
paste input "**********"
type input "**********"
click at [754, 530] on div "**********" at bounding box center [728, 462] width 354 height 186
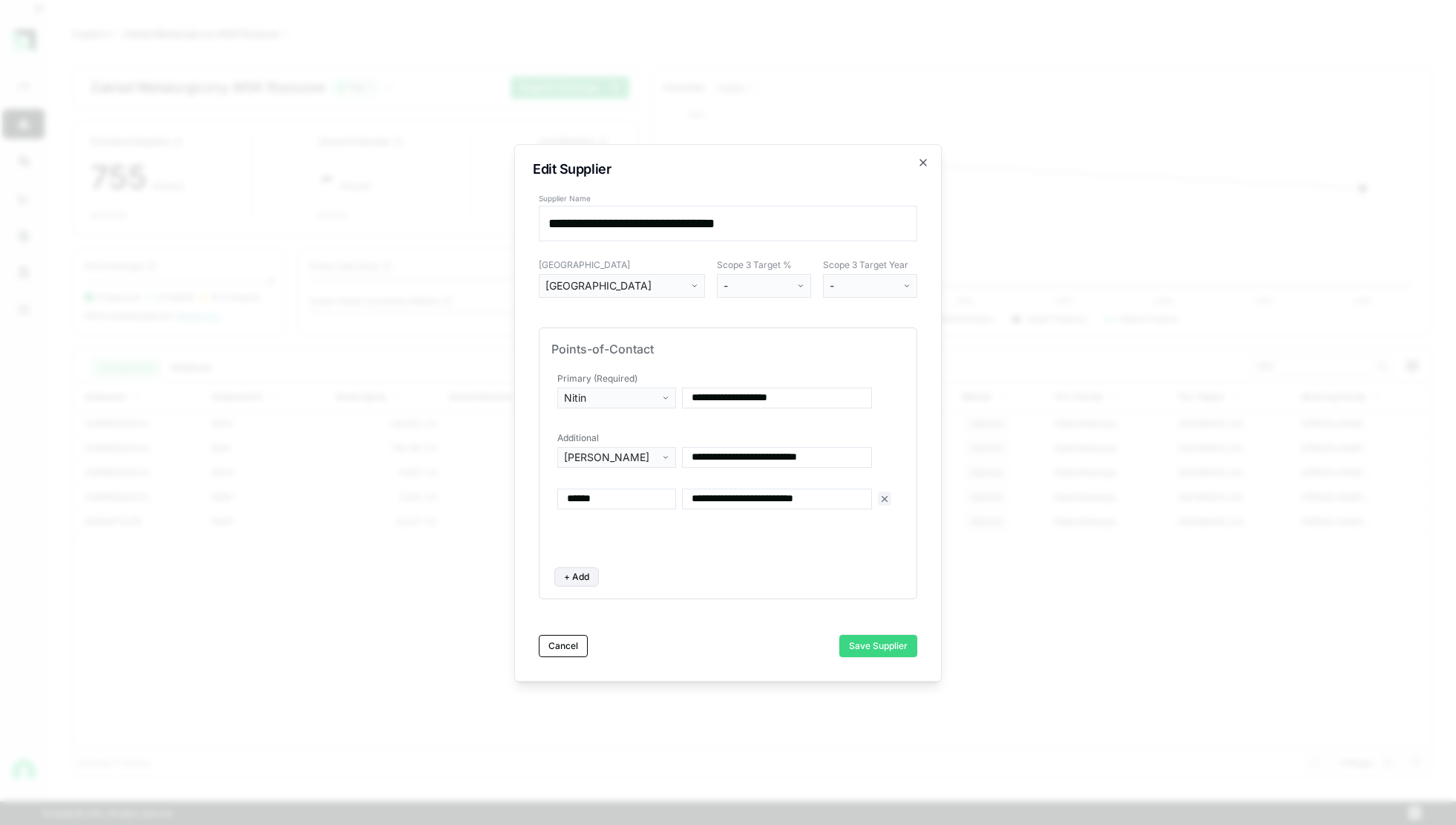
click at [876, 644] on button "Save Supplier" at bounding box center [879, 646] width 78 height 22
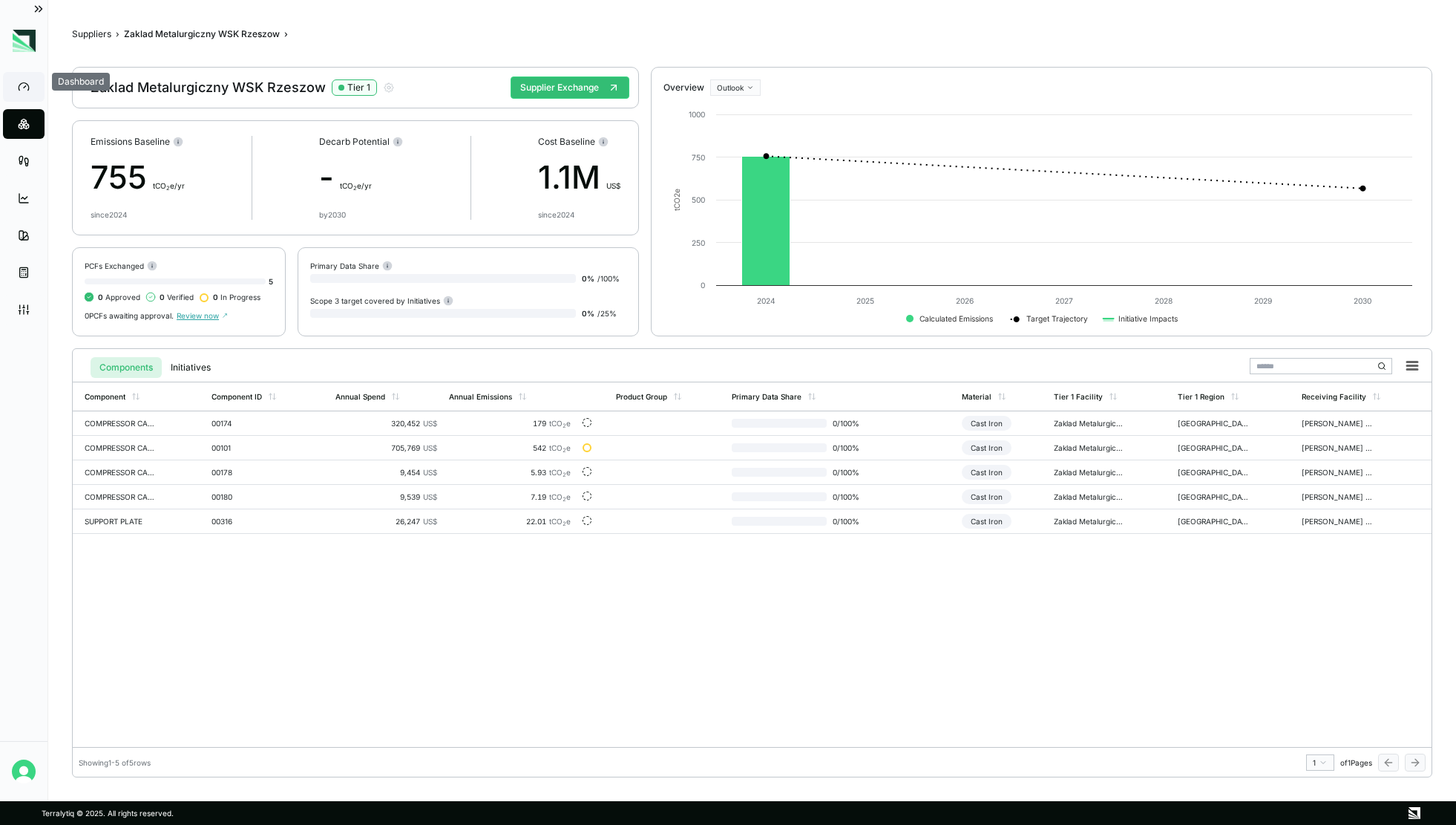
click at [23, 89] on icon at bounding box center [24, 86] width 12 height 12
